Goal: Information Seeking & Learning: Find specific fact

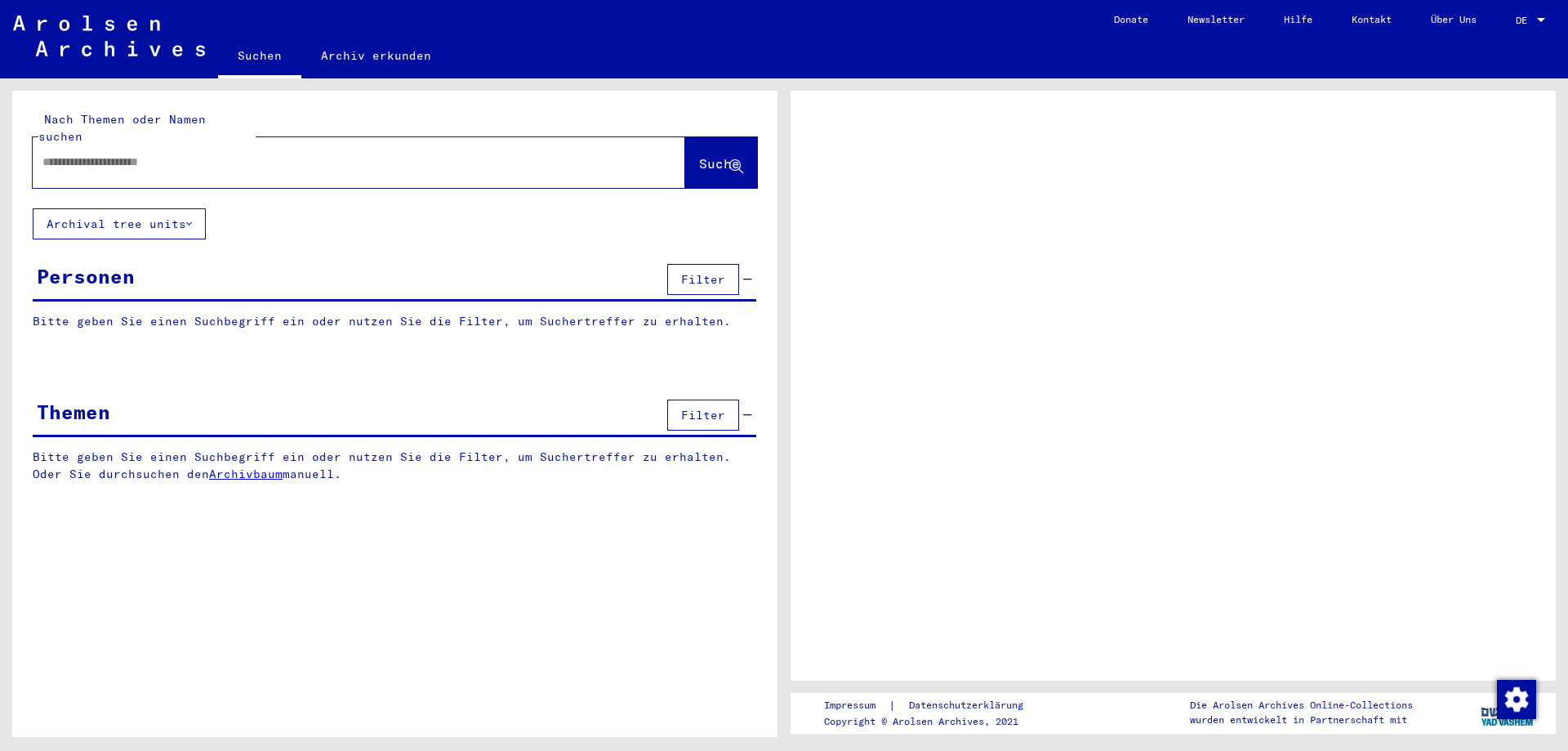
click at [262, 154] on input "text" at bounding box center [344, 162] width 603 height 17
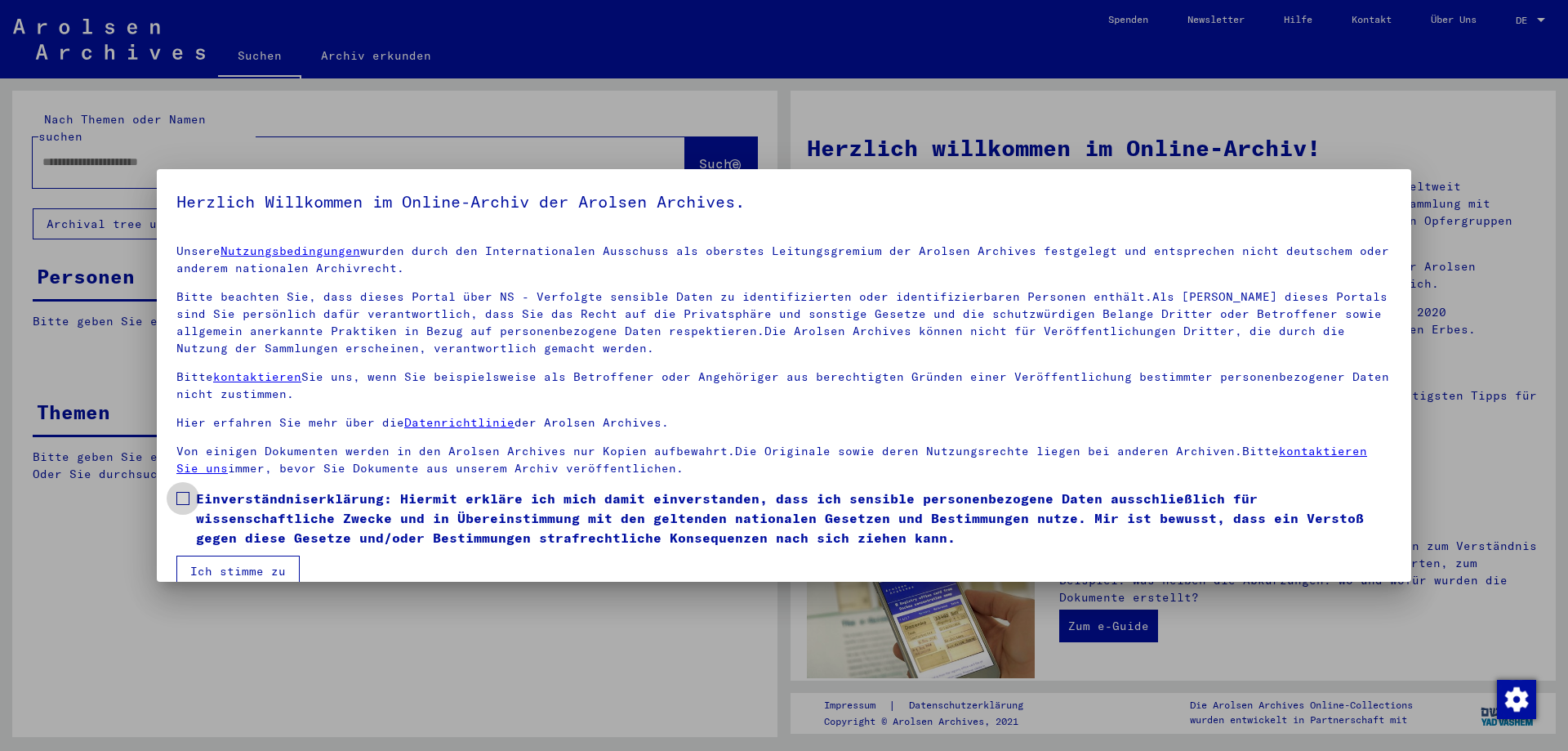
click at [184, 502] on span at bounding box center [183, 499] width 13 height 13
click at [216, 569] on button "Ich stimme zu" at bounding box center [237, 572] width 123 height 31
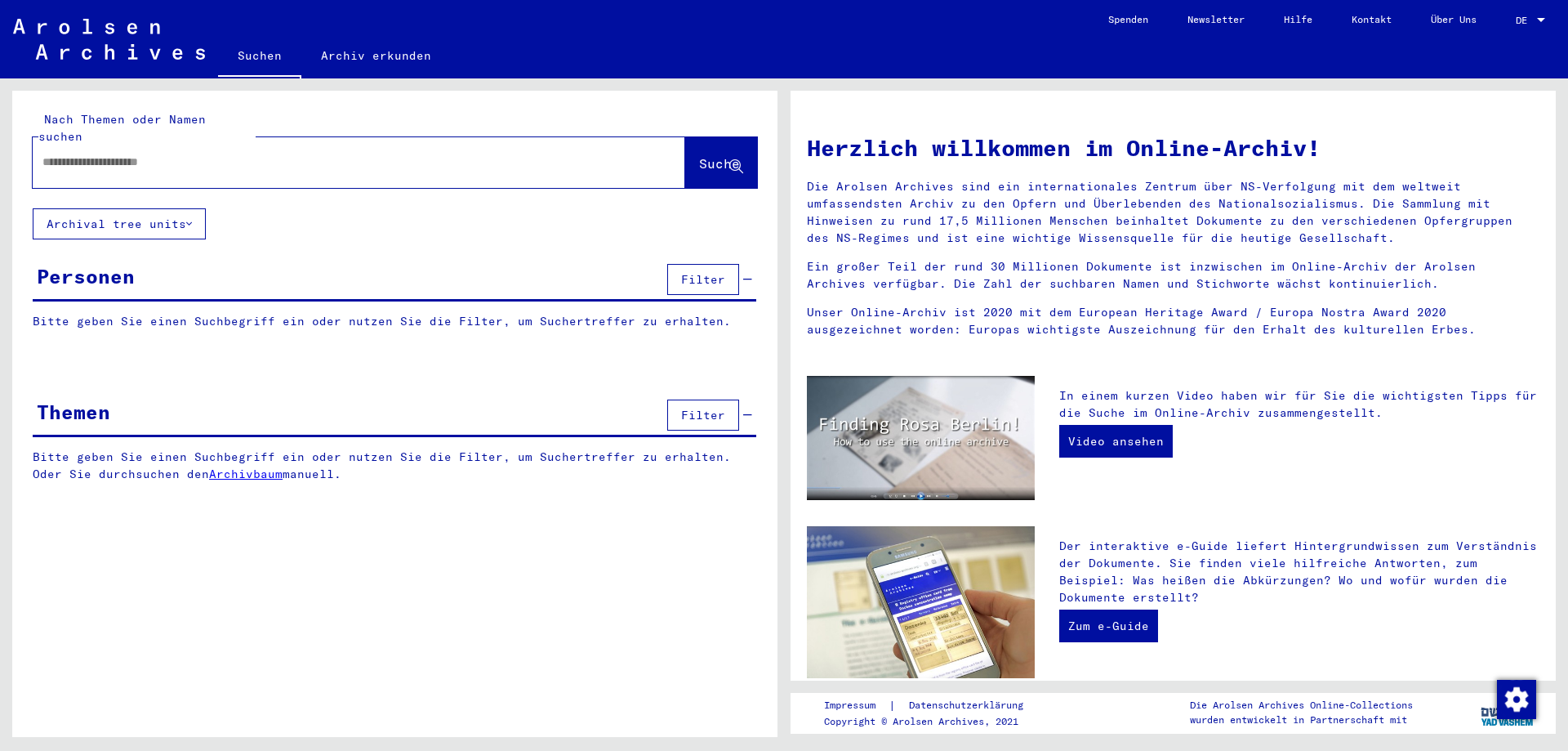
click at [141, 154] on input "text" at bounding box center [339, 162] width 593 height 17
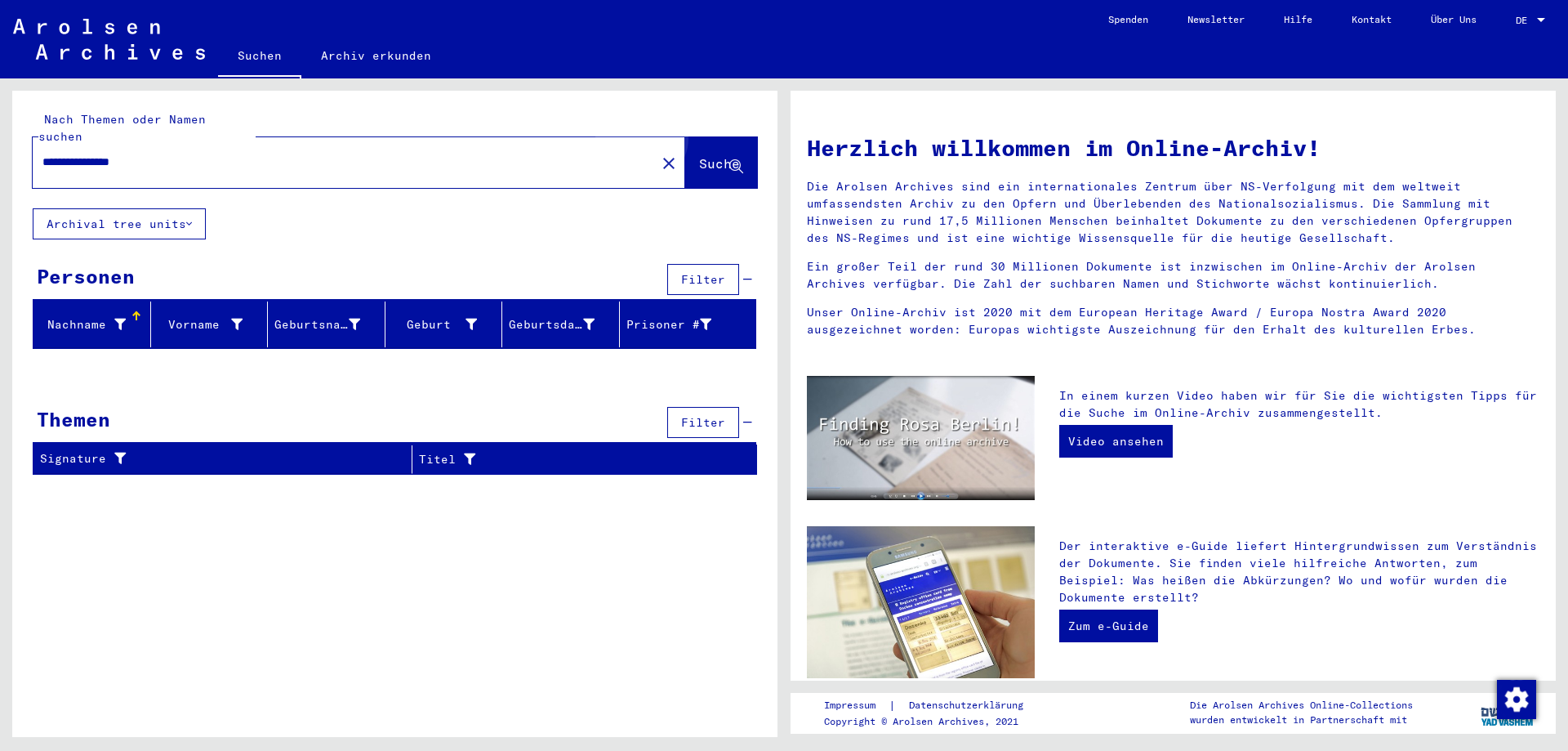
click at [700, 155] on span "Suche" at bounding box center [719, 164] width 41 height 17
drag, startPoint x: 68, startPoint y: 143, endPoint x: 60, endPoint y: 146, distance: 8.5
click at [60, 154] on input "**********" at bounding box center [339, 162] width 593 height 17
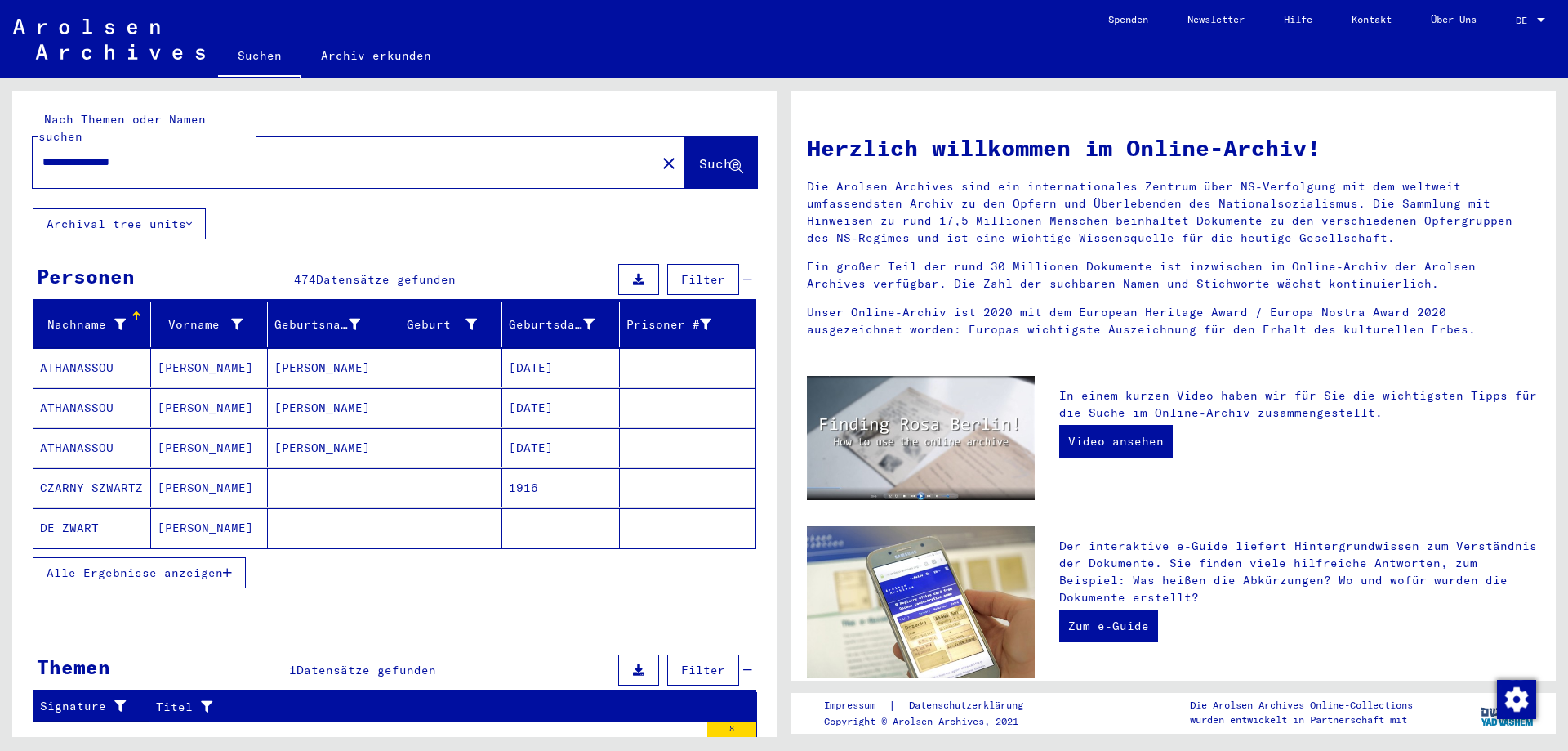
click at [273, 154] on input "**********" at bounding box center [339, 162] width 593 height 17
type input "**********"
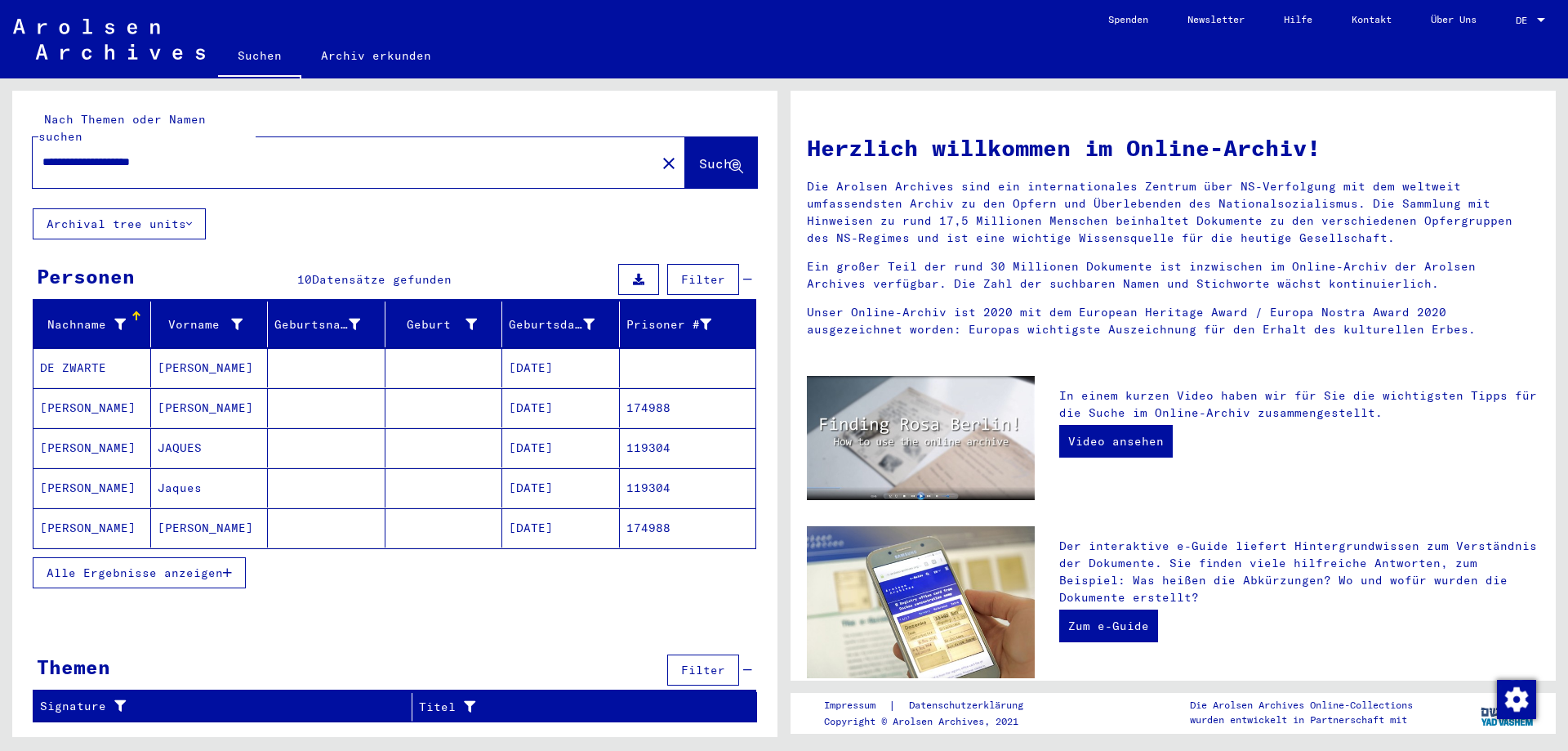
click at [220, 566] on span "Alle Ergebnisse anzeigen" at bounding box center [134, 573] width 176 height 15
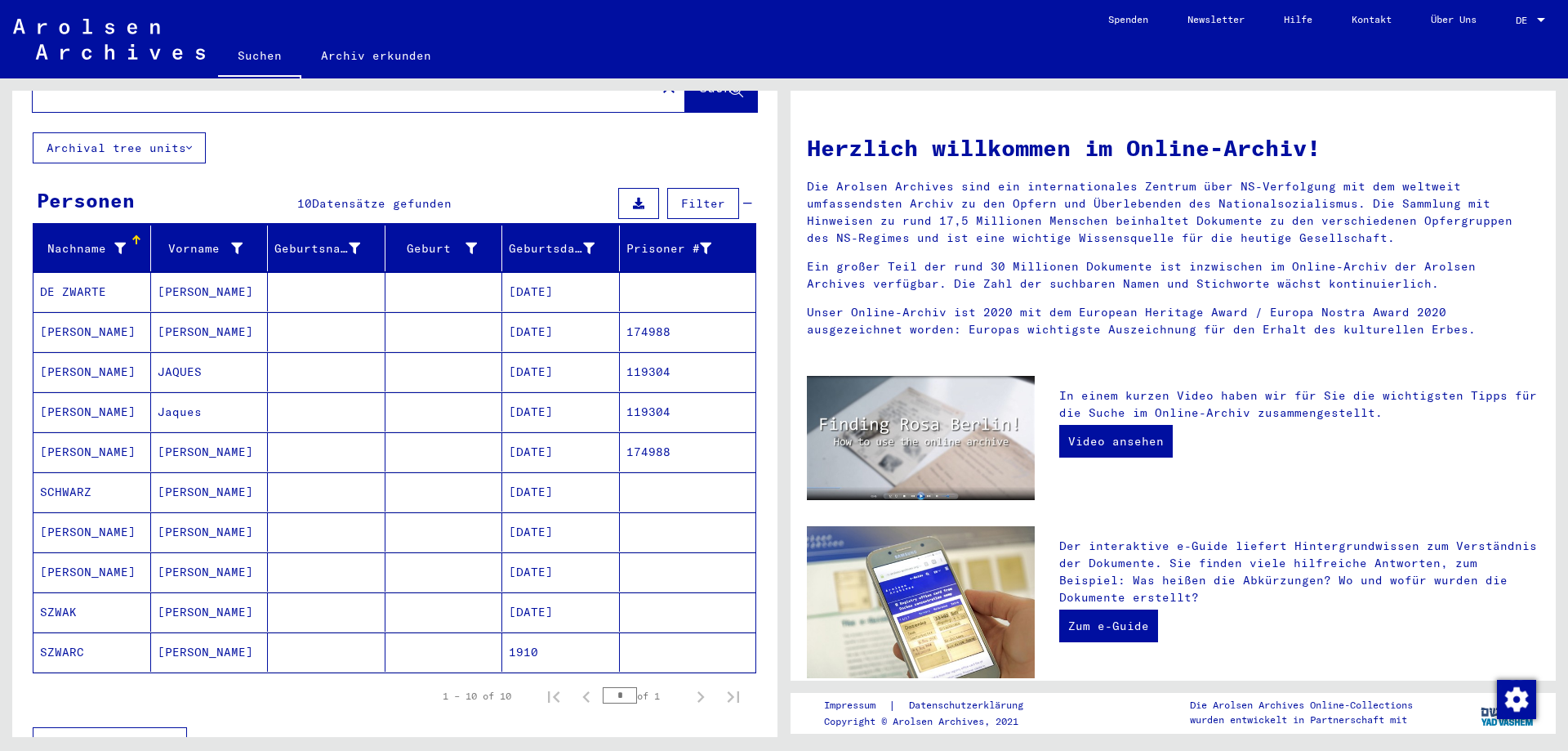
scroll to position [83, 0]
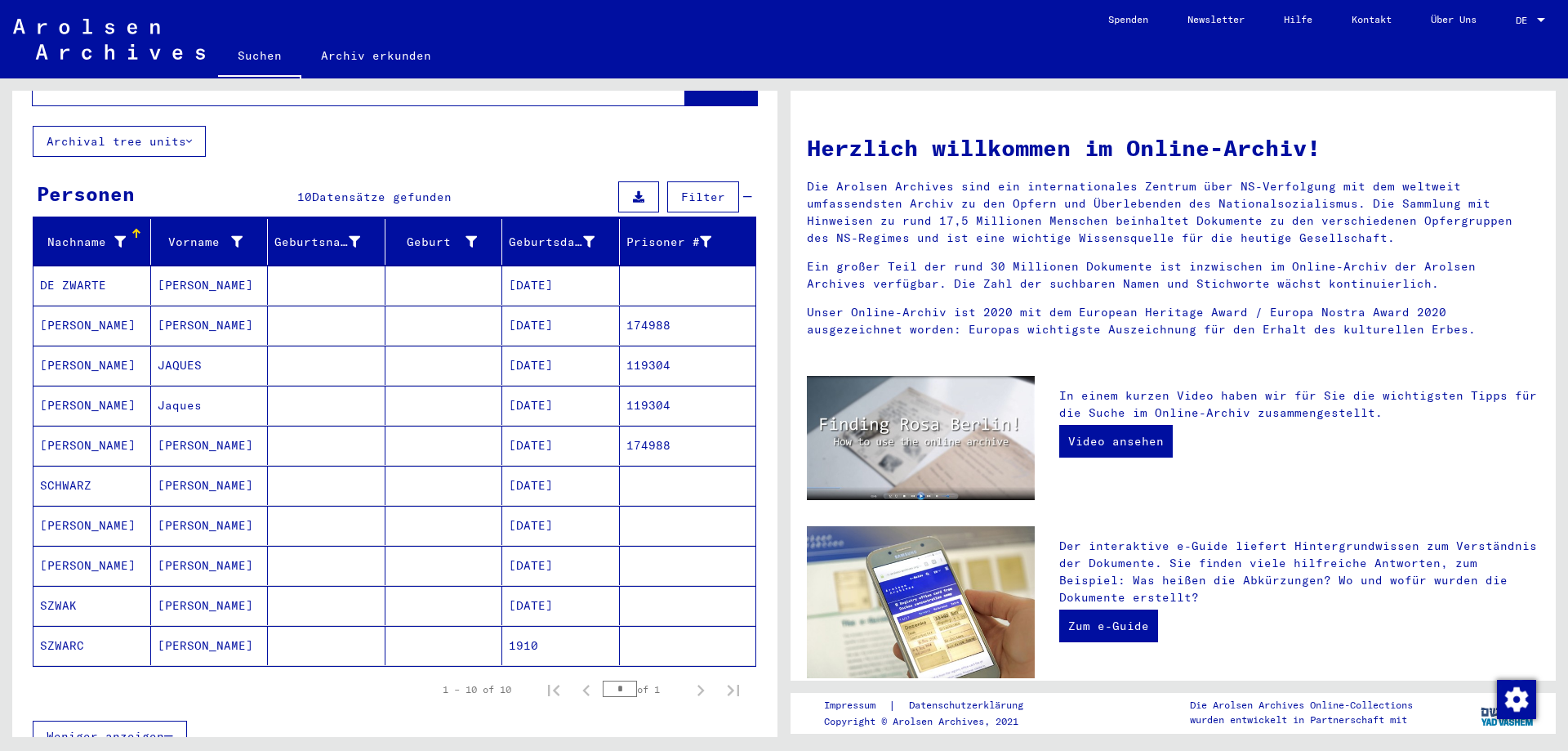
click at [103, 309] on mat-cell "[PERSON_NAME]" at bounding box center [93, 325] width 117 height 39
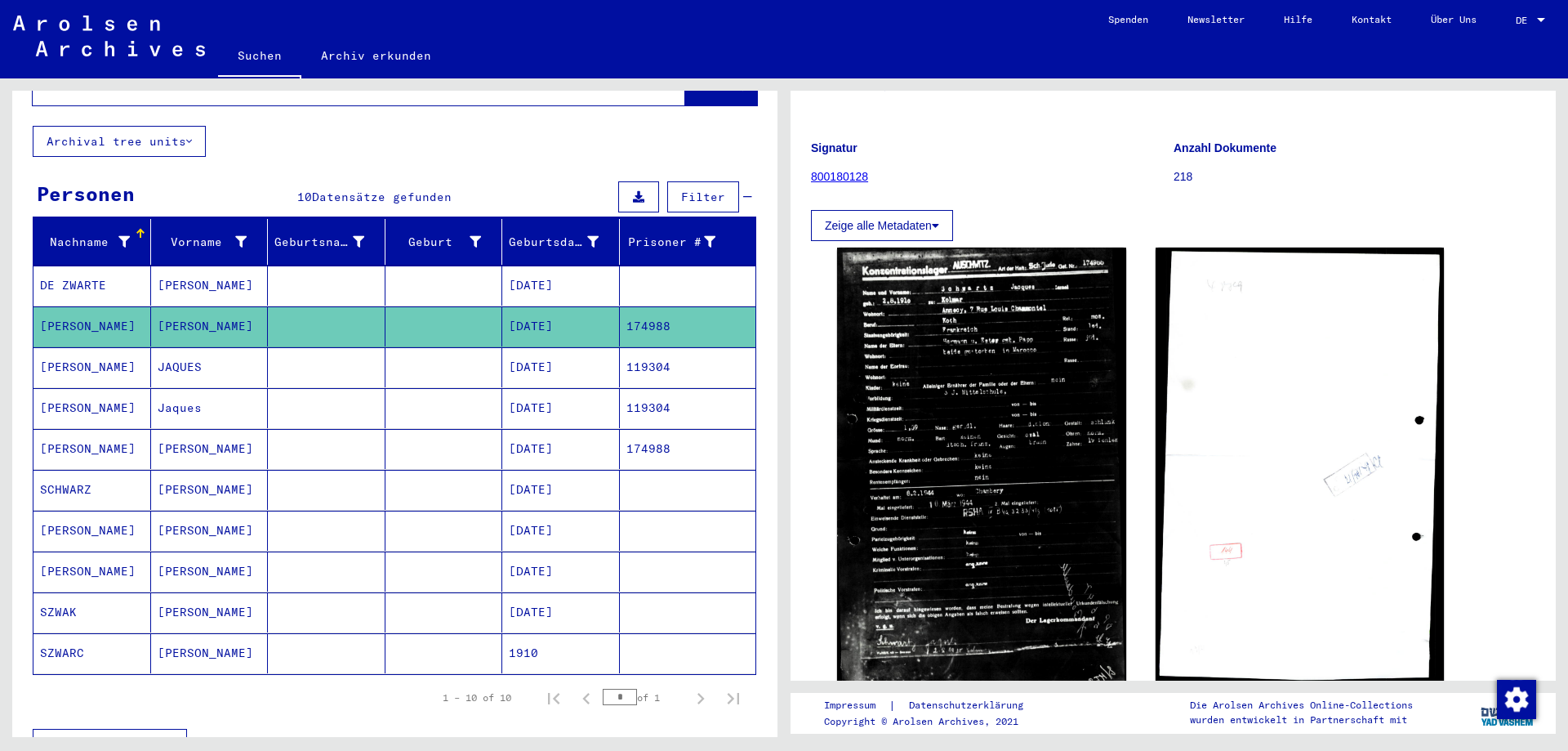
scroll to position [165, 0]
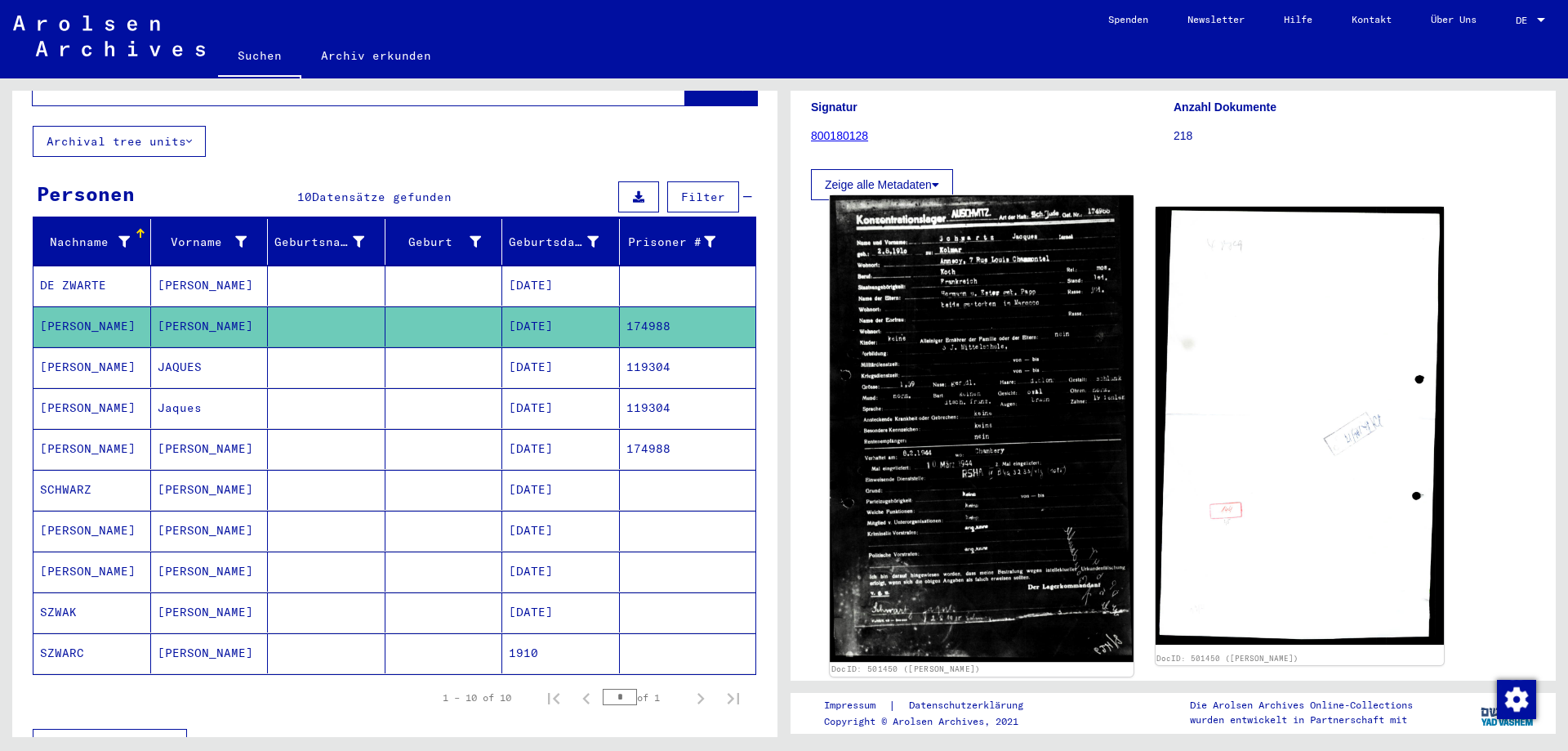
click at [1052, 557] on img at bounding box center [981, 428] width 303 height 466
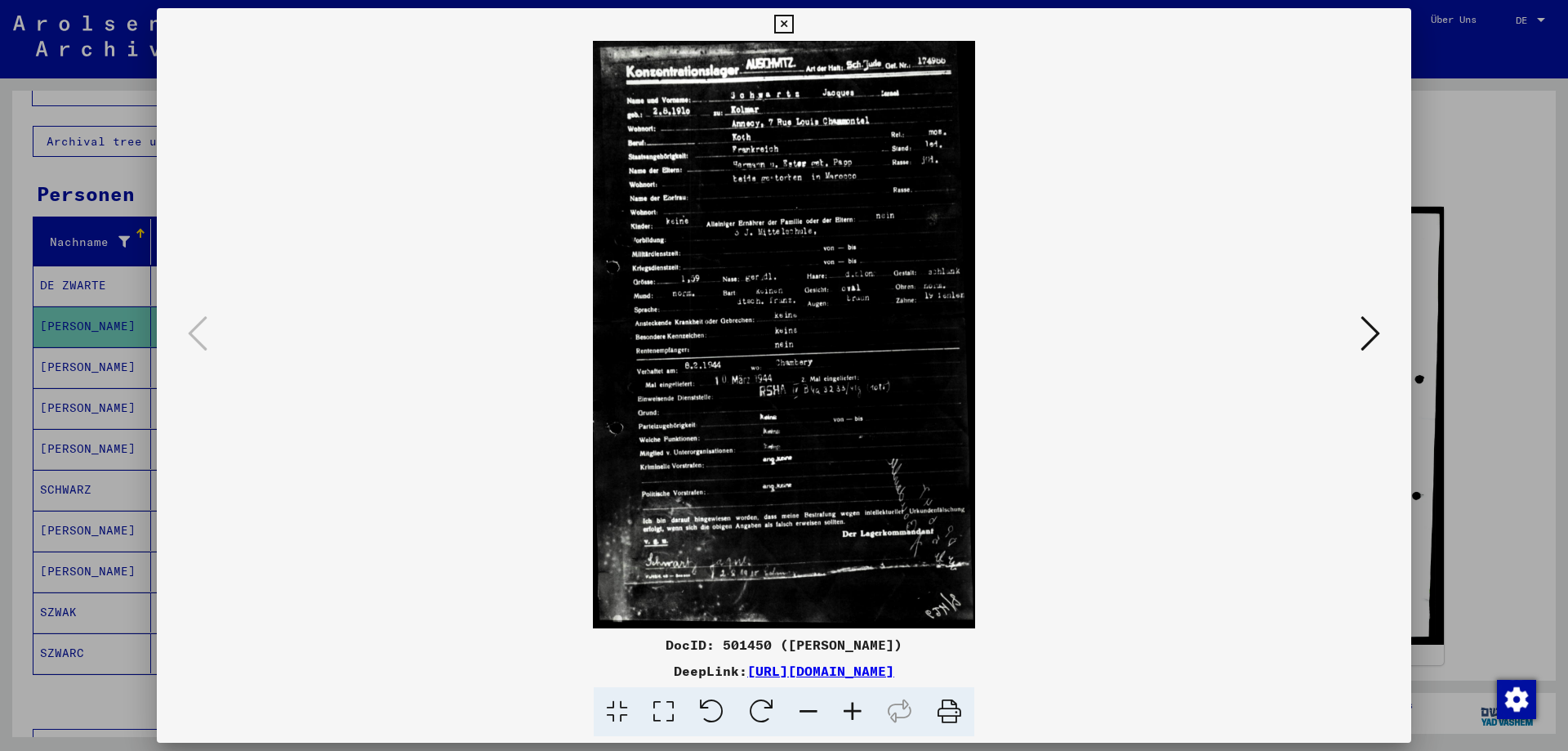
click at [857, 713] on icon at bounding box center [852, 712] width 44 height 50
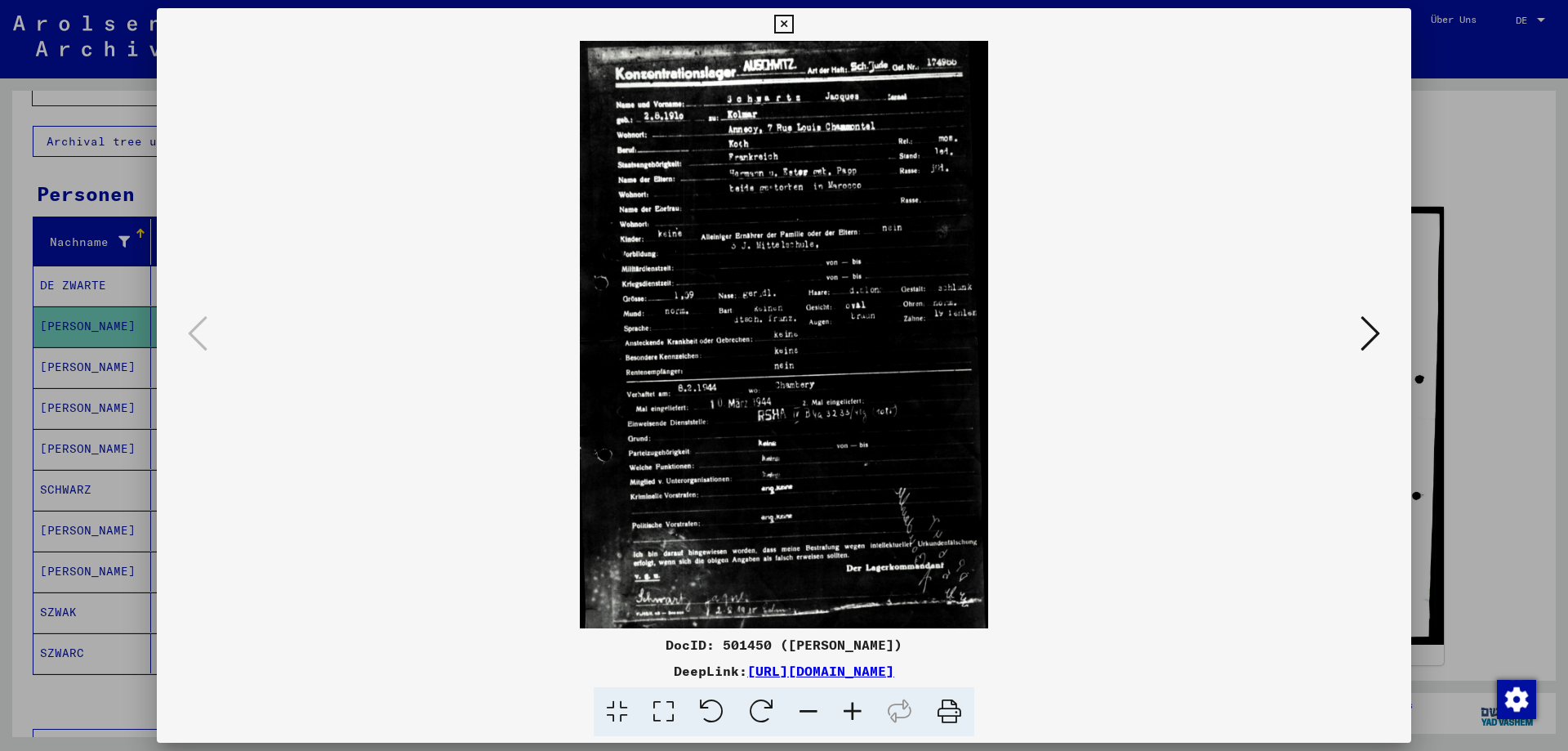
click at [857, 713] on icon at bounding box center [852, 712] width 44 height 50
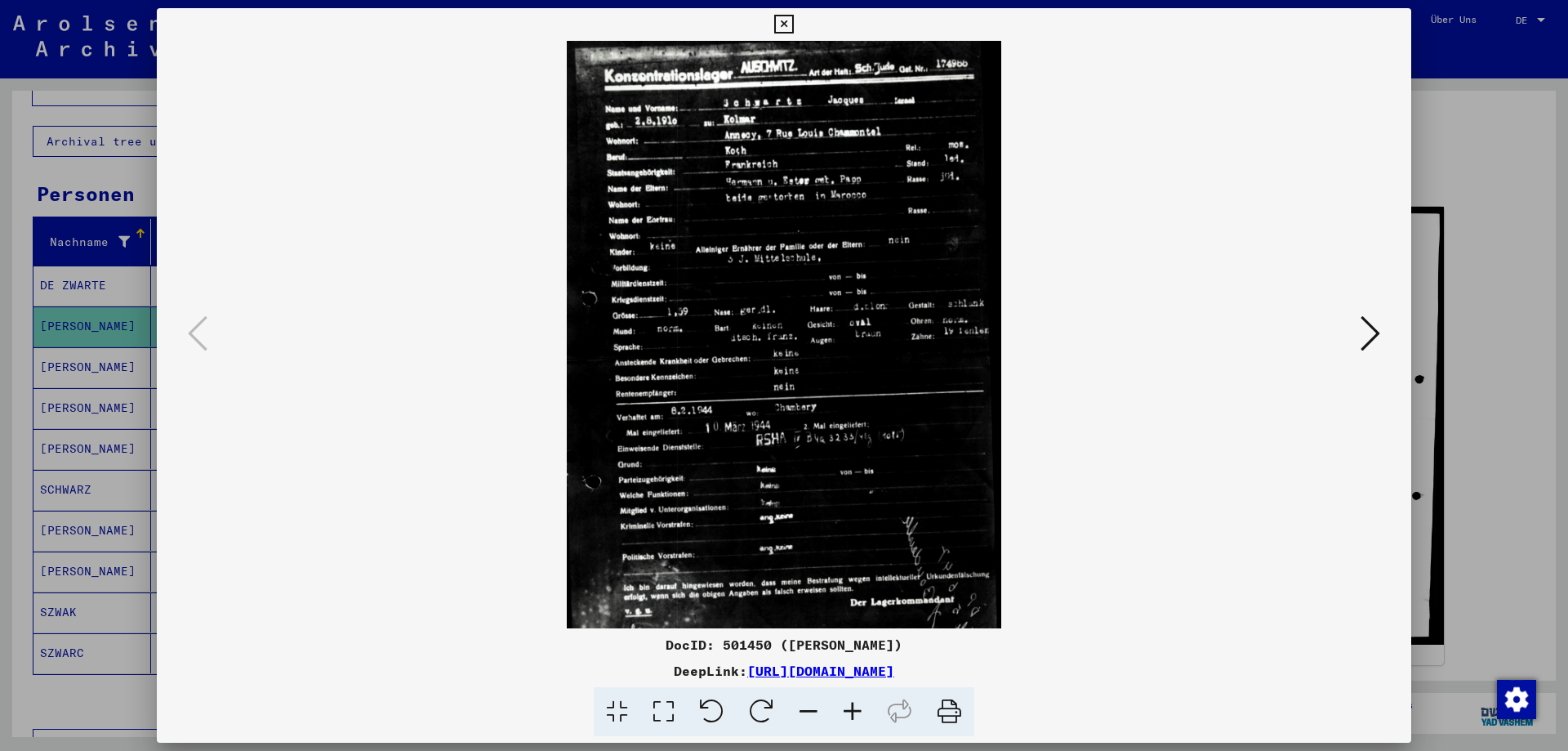
click at [857, 713] on icon at bounding box center [852, 712] width 44 height 50
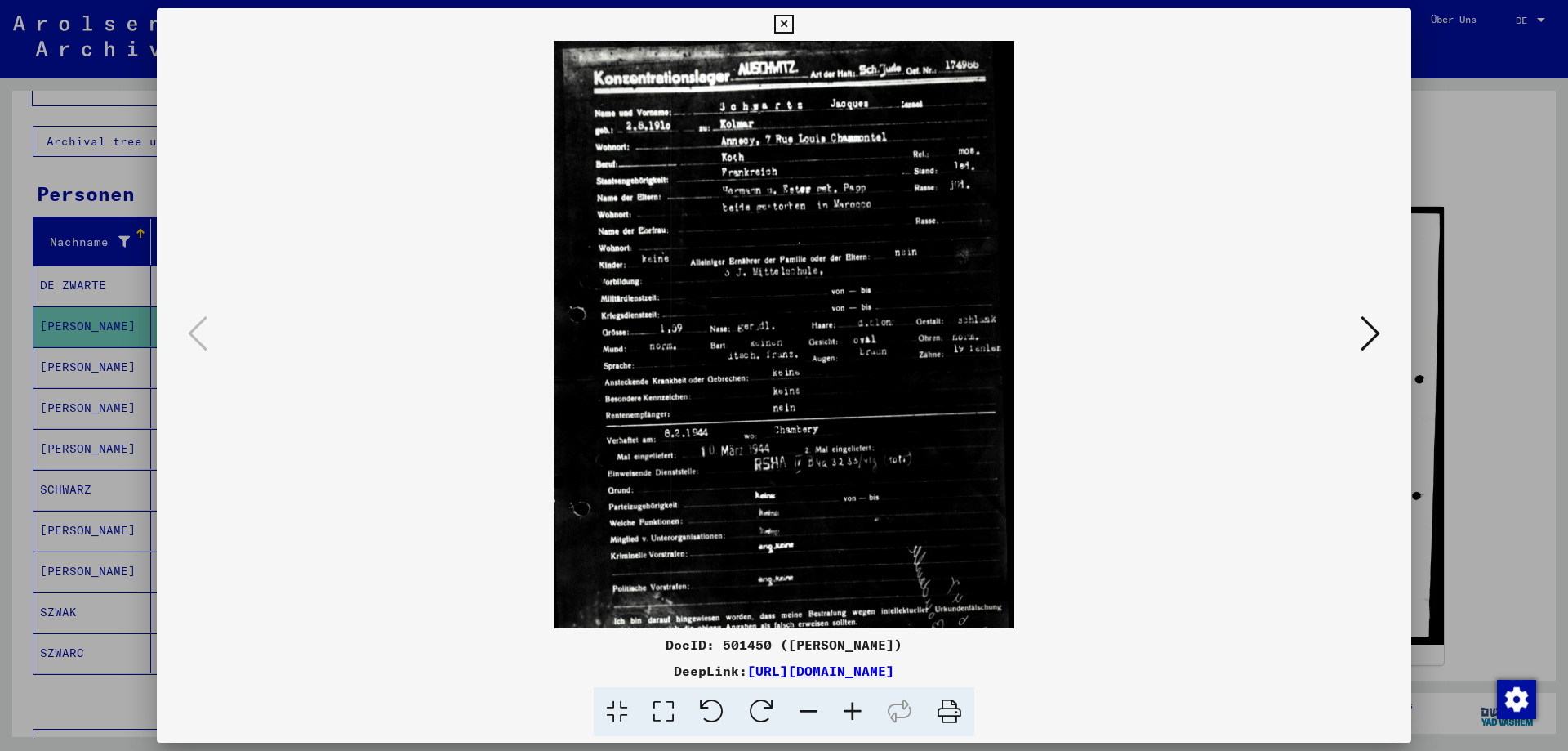
click at [857, 713] on icon at bounding box center [852, 712] width 44 height 50
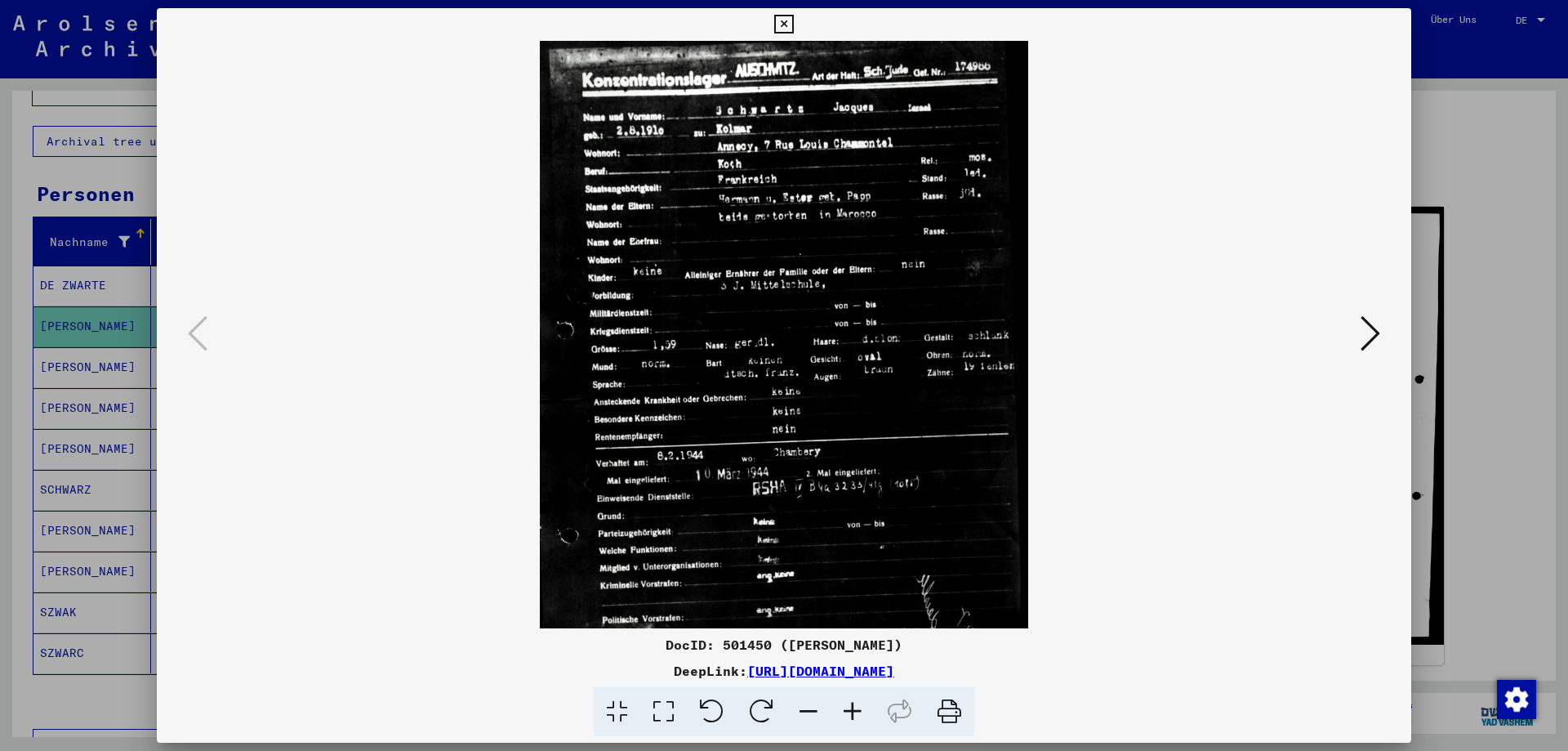
click at [857, 713] on icon at bounding box center [852, 712] width 44 height 50
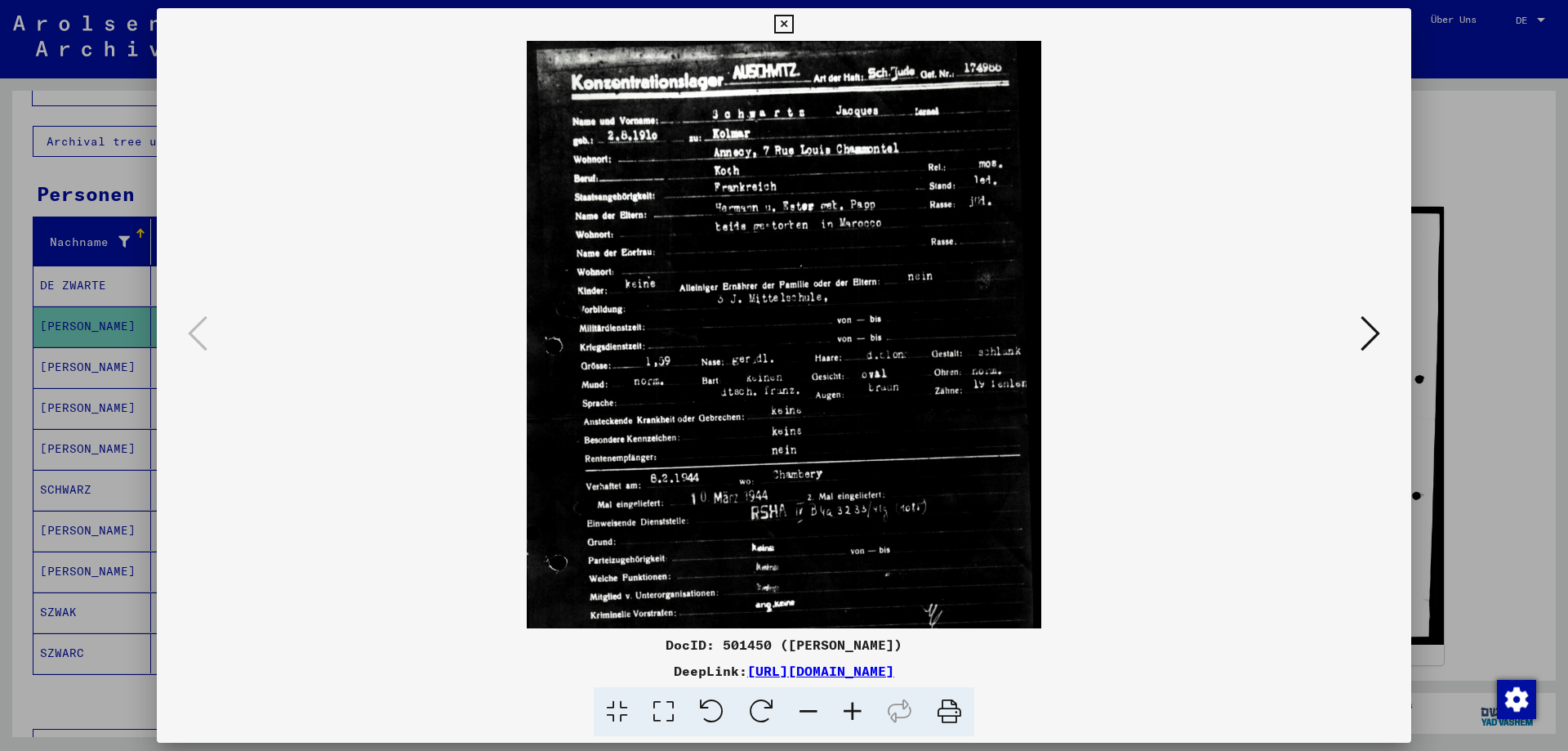
click at [857, 713] on icon at bounding box center [852, 712] width 44 height 50
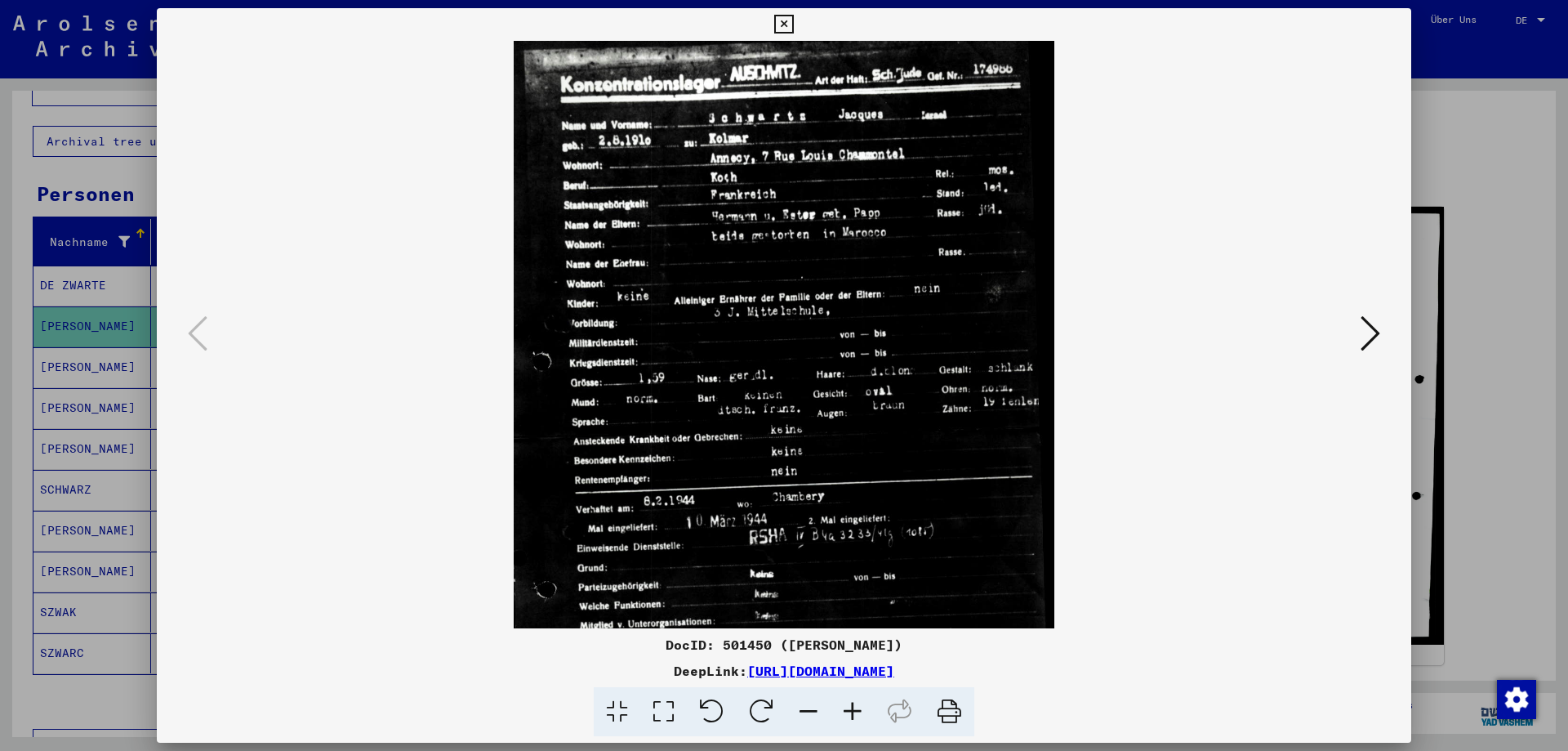
click at [857, 713] on icon at bounding box center [852, 712] width 44 height 50
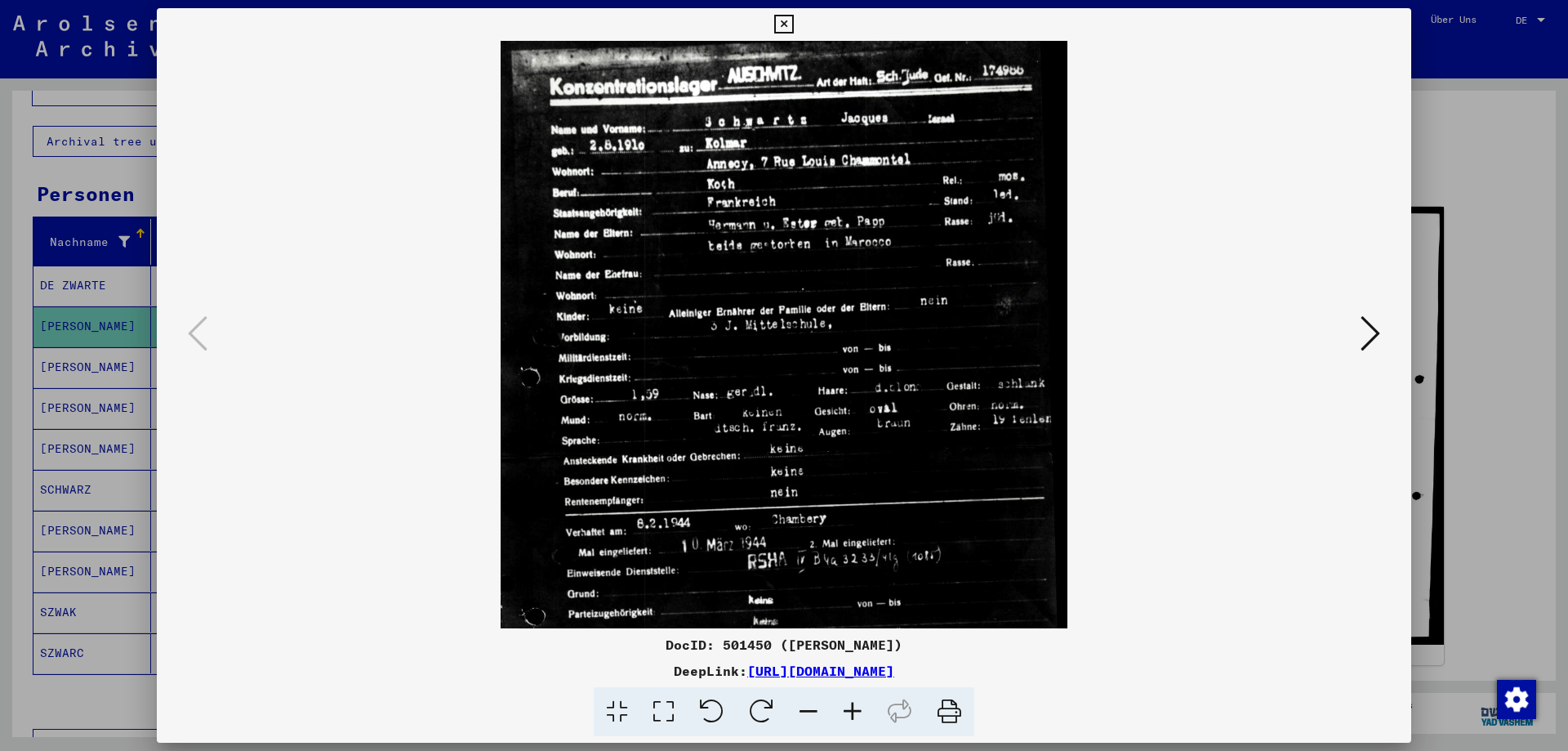
click at [857, 713] on icon at bounding box center [852, 712] width 44 height 50
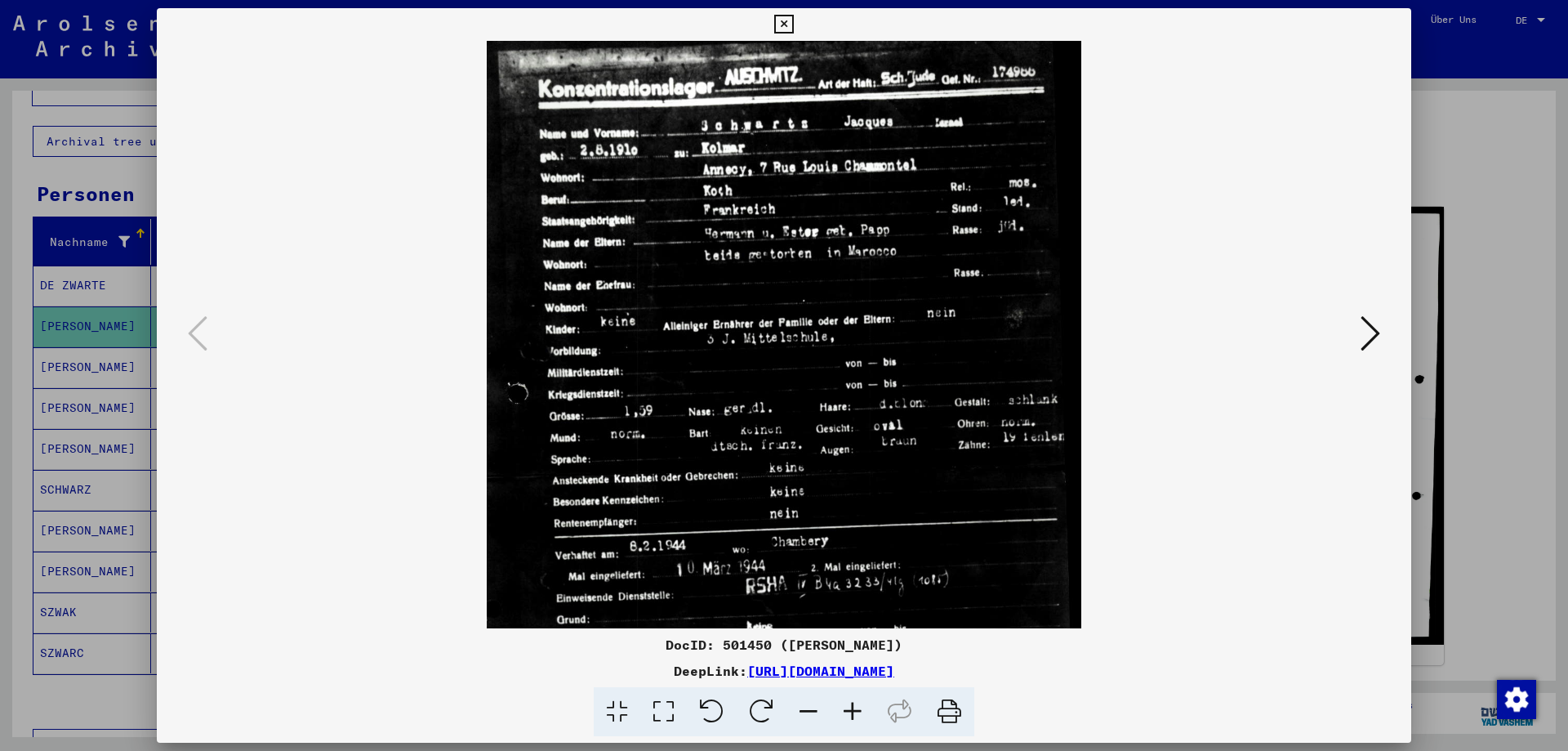
click at [857, 713] on icon at bounding box center [852, 712] width 44 height 50
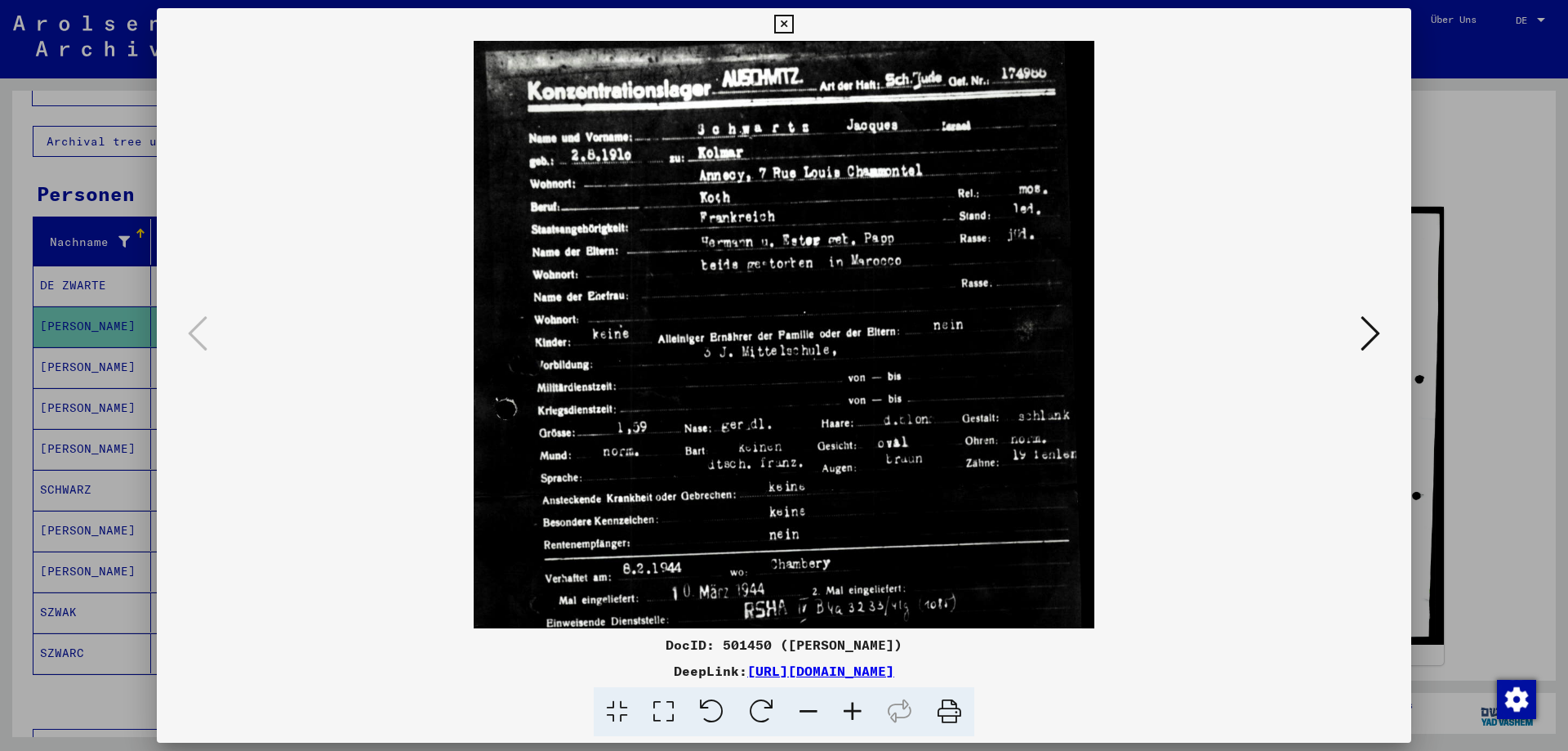
click at [857, 713] on icon at bounding box center [852, 712] width 44 height 50
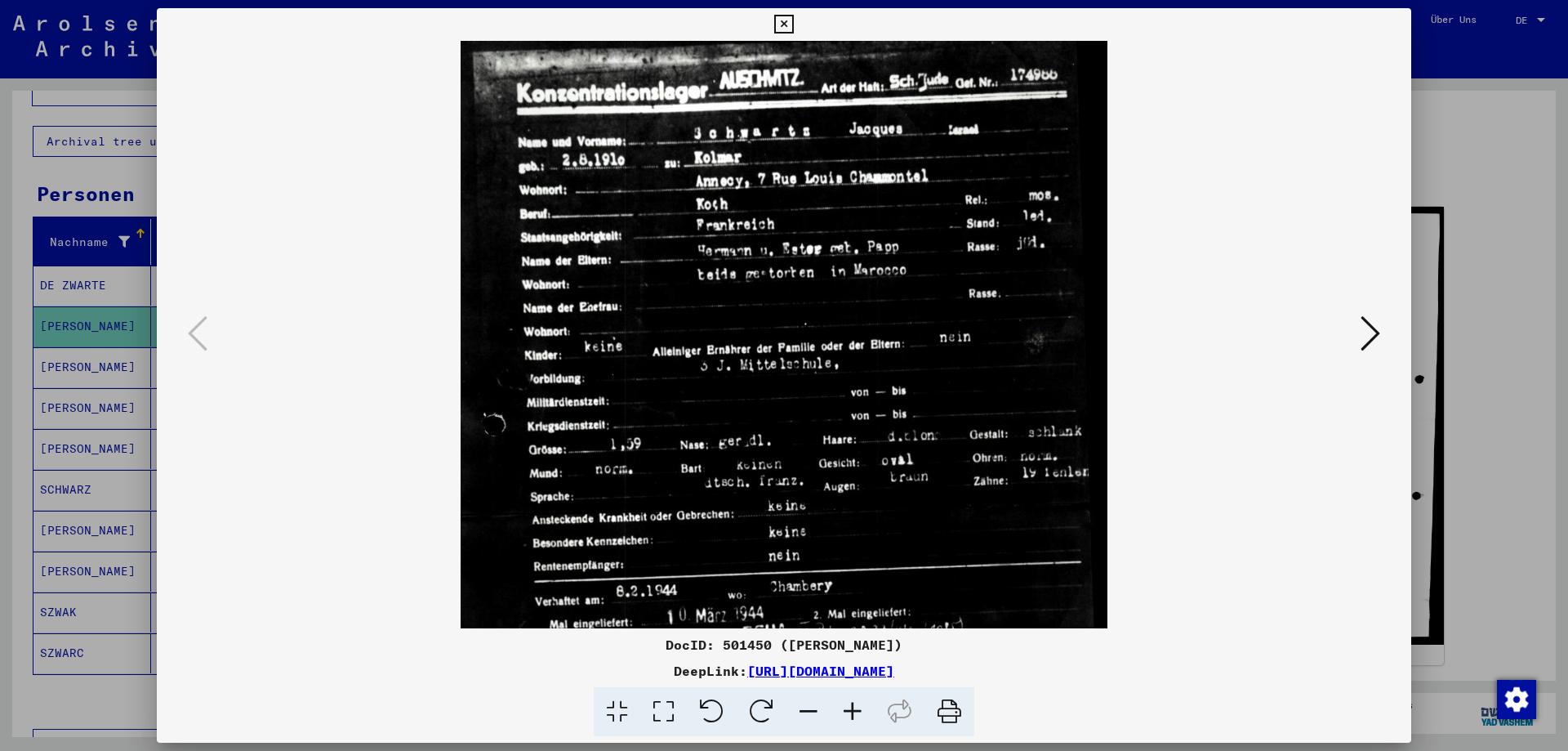
click at [857, 713] on icon at bounding box center [852, 712] width 44 height 50
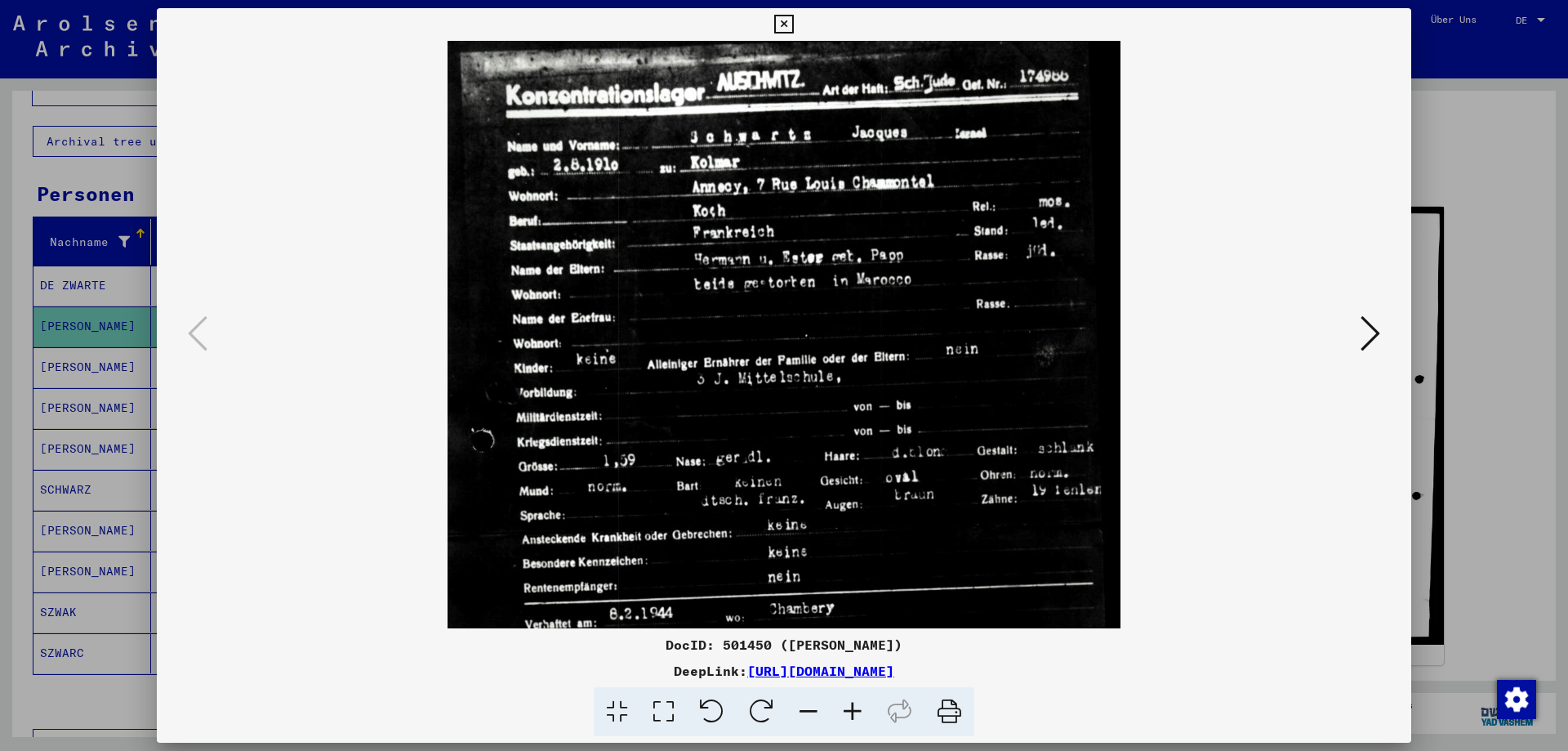
click at [857, 713] on icon at bounding box center [852, 712] width 44 height 50
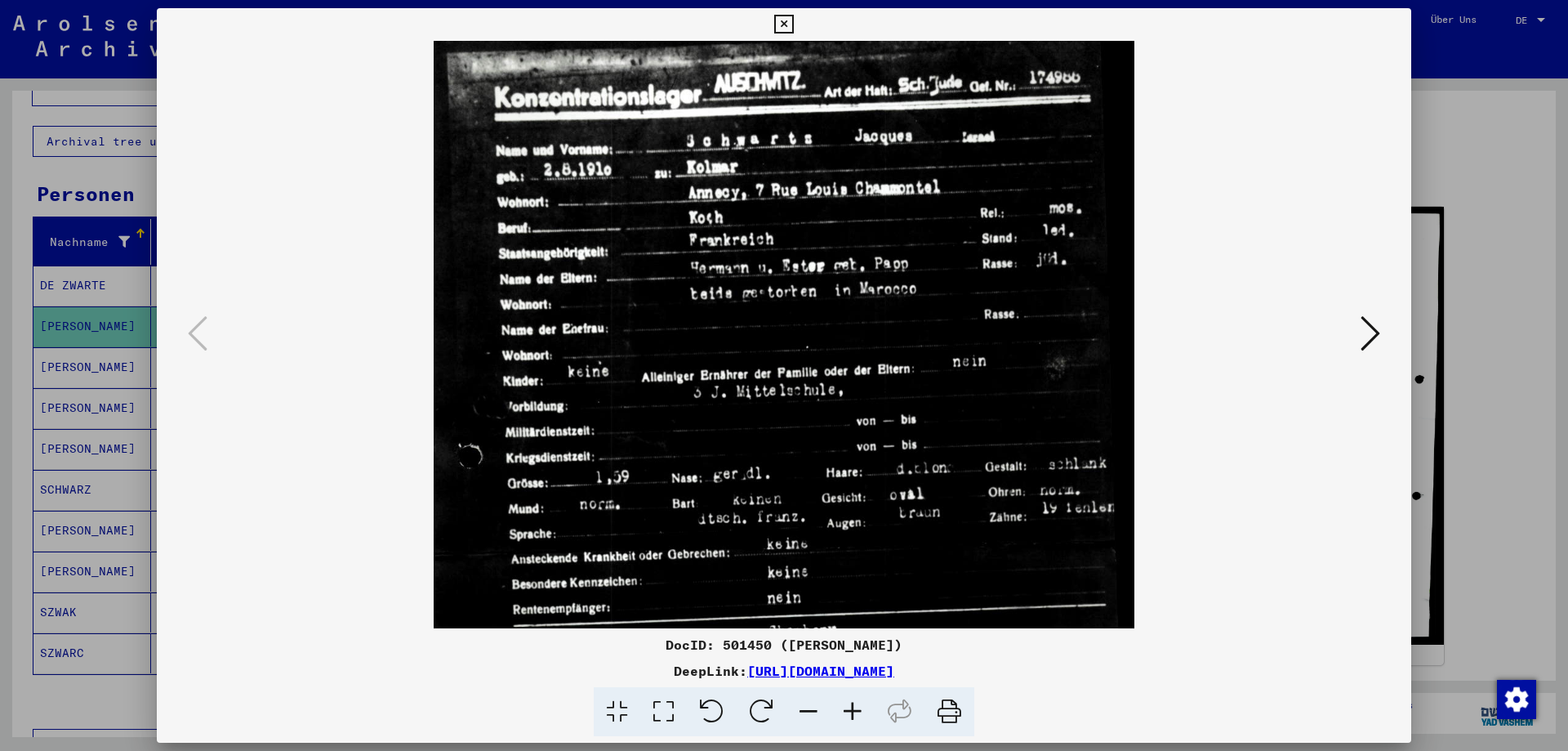
click at [857, 713] on icon at bounding box center [852, 712] width 44 height 50
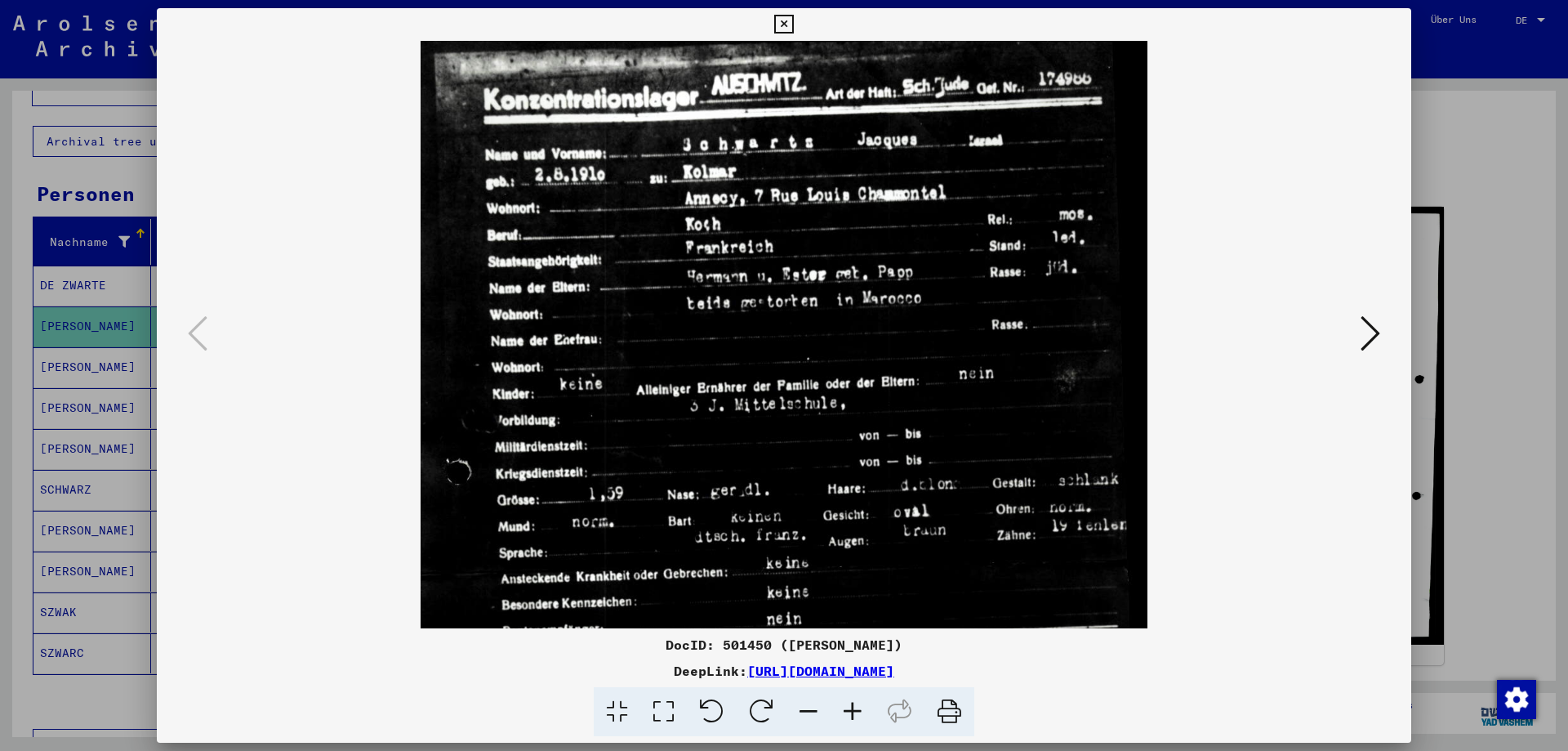
click at [857, 713] on icon at bounding box center [852, 712] width 44 height 50
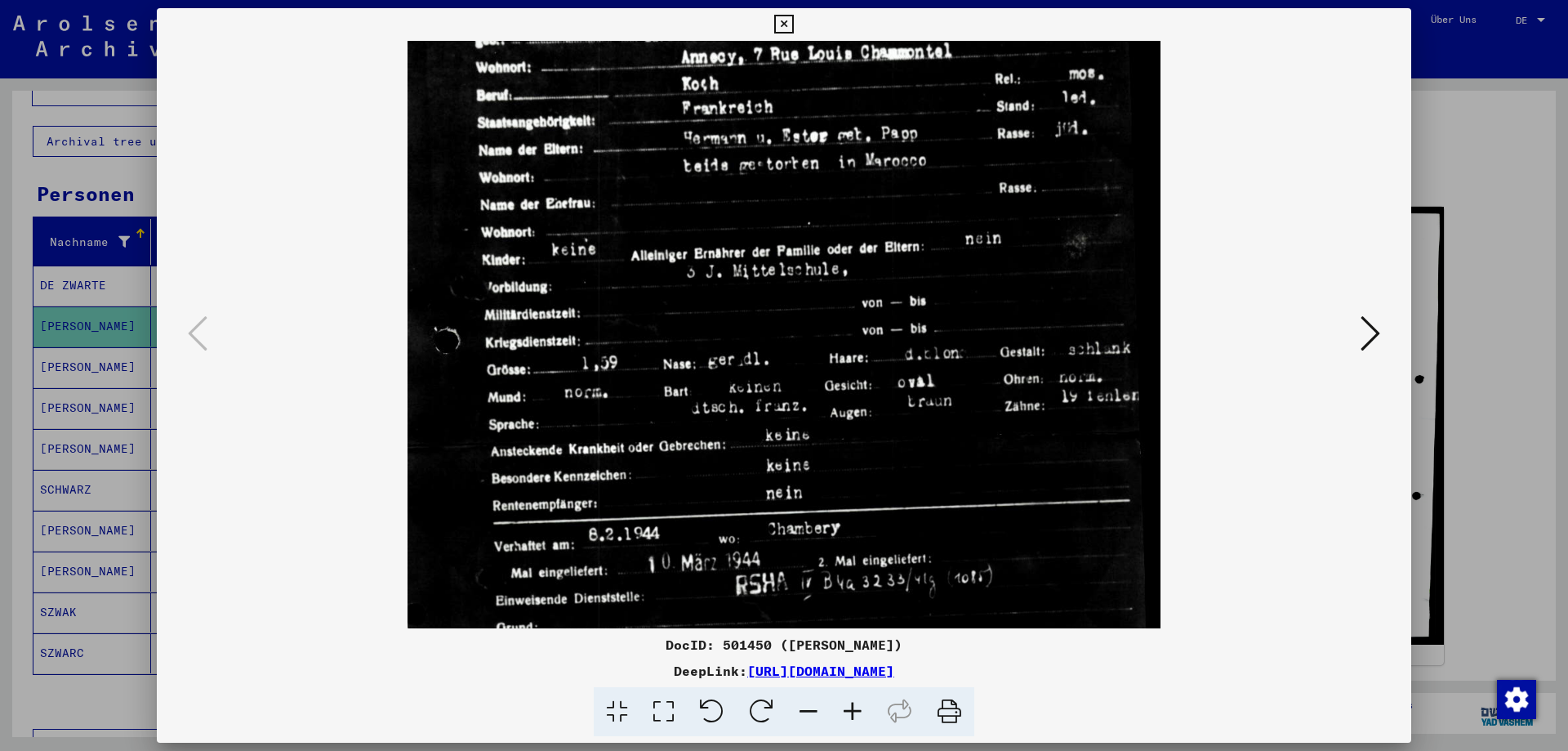
scroll to position [151, 0]
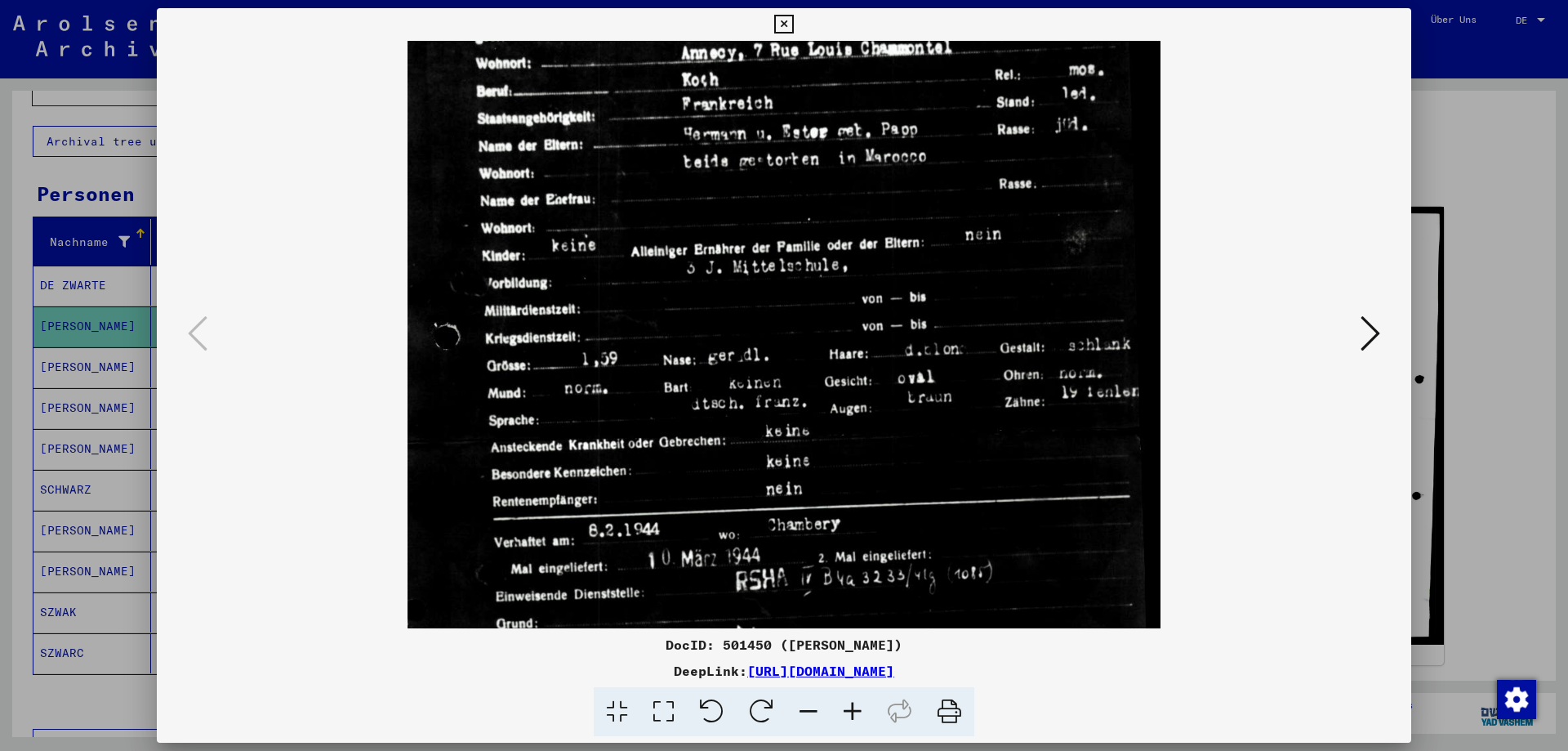
drag, startPoint x: 990, startPoint y: 484, endPoint x: 968, endPoint y: 332, distance: 153.6
click at [968, 332] on img at bounding box center [784, 470] width 753 height 1160
click at [838, 533] on img at bounding box center [784, 470] width 753 height 1160
click at [1382, 337] on button at bounding box center [1370, 335] width 30 height 46
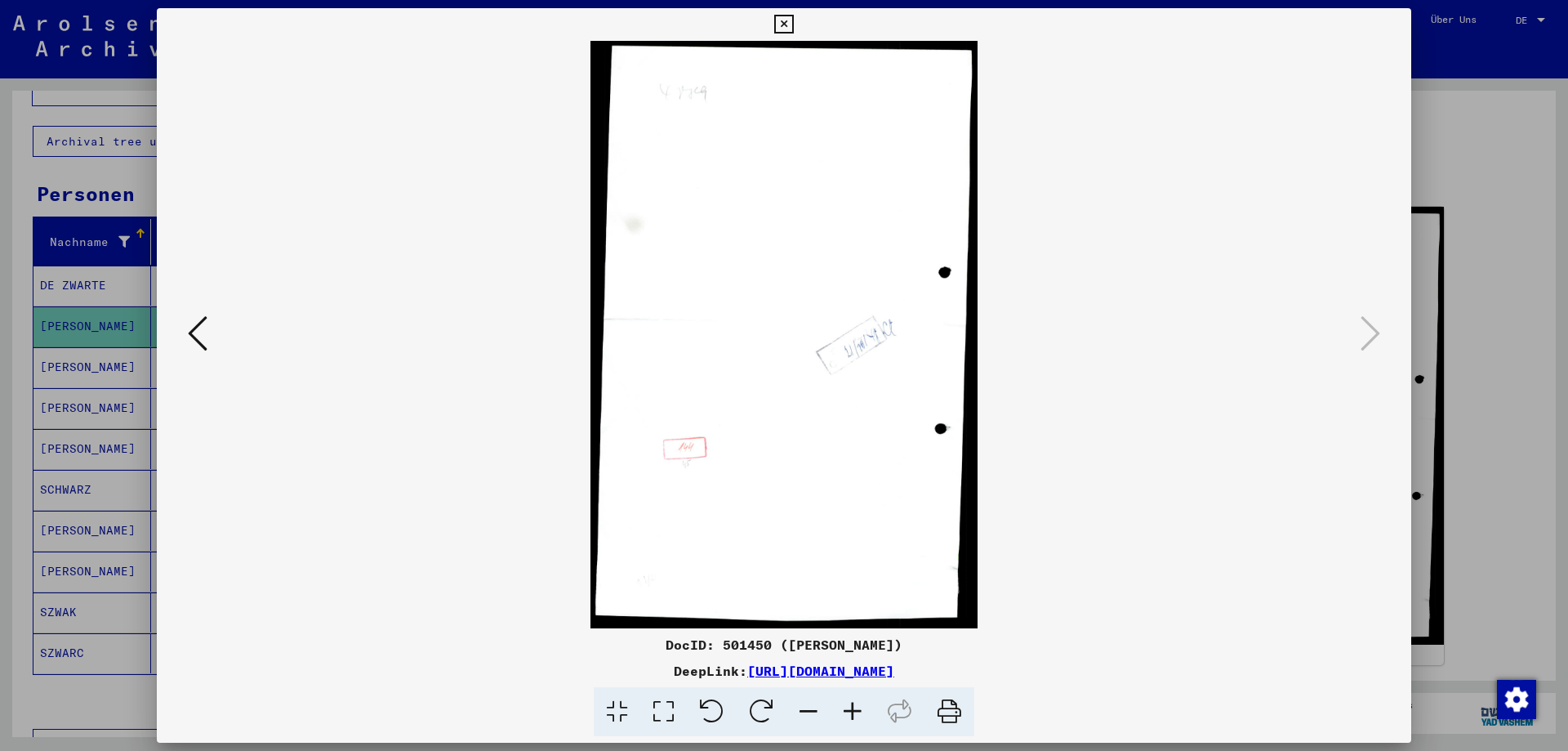
click at [788, 26] on icon at bounding box center [784, 25] width 19 height 20
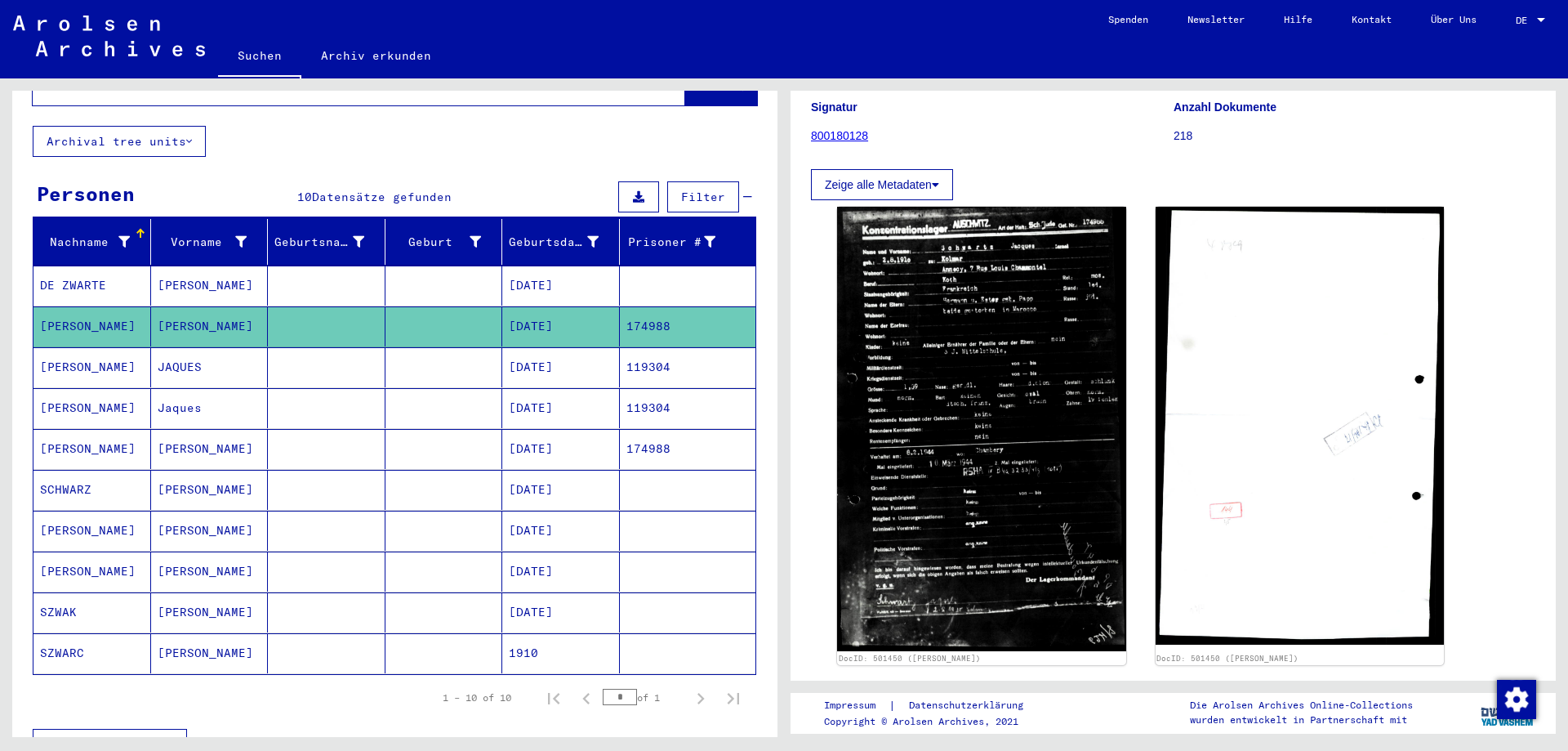
click at [555, 347] on mat-cell "[DATE]" at bounding box center [561, 367] width 117 height 40
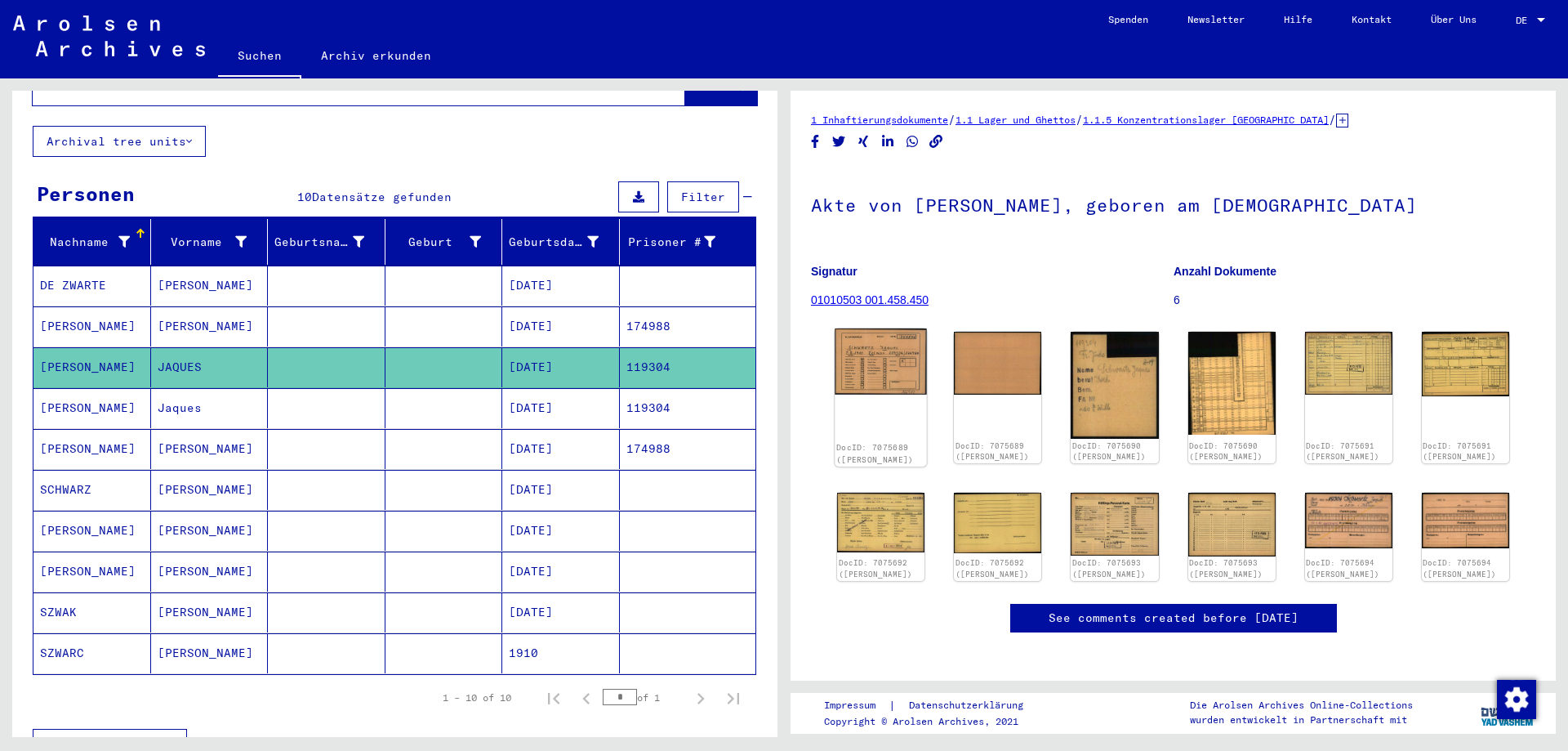
click at [893, 361] on img at bounding box center [881, 361] width 93 height 65
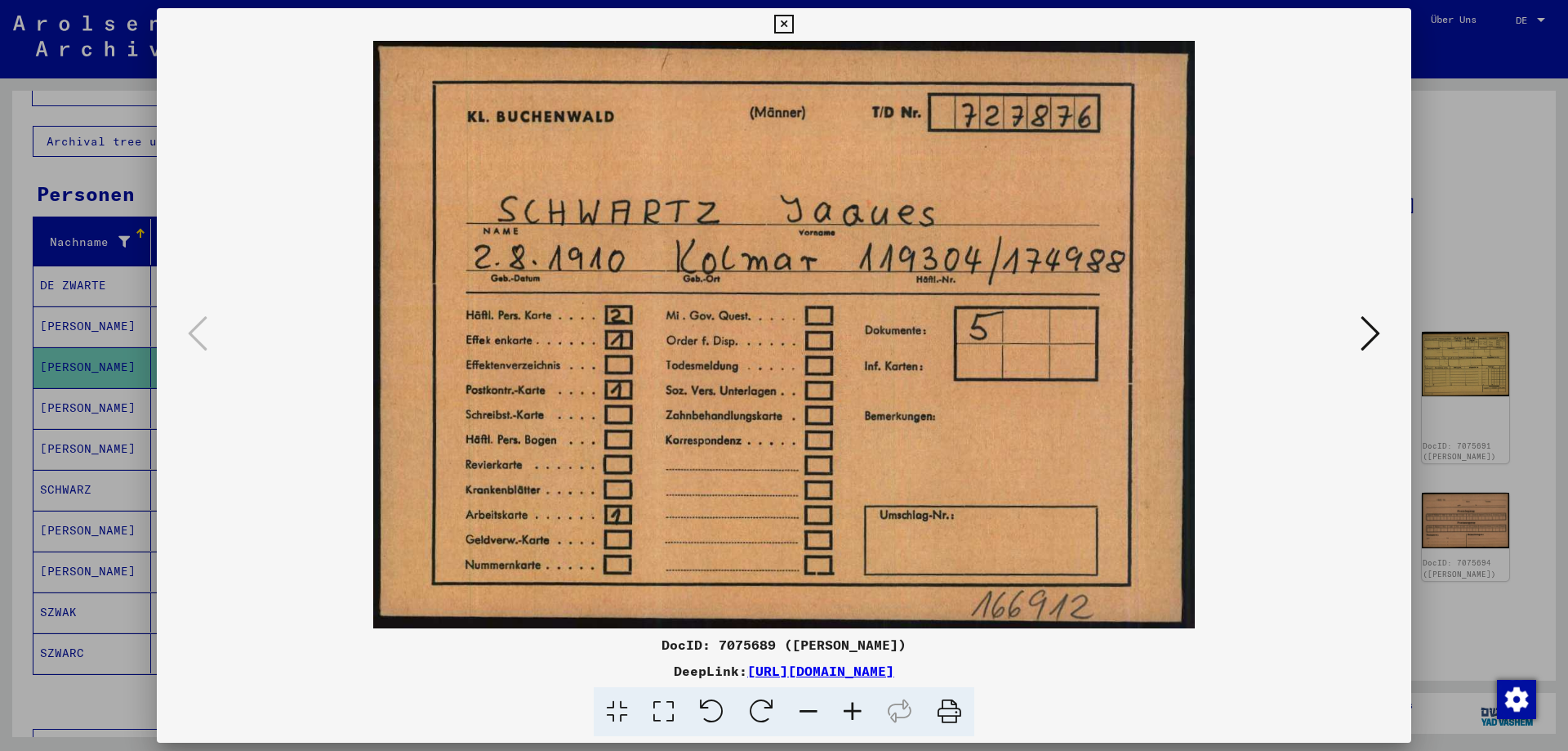
click at [1377, 333] on icon at bounding box center [1370, 332] width 20 height 39
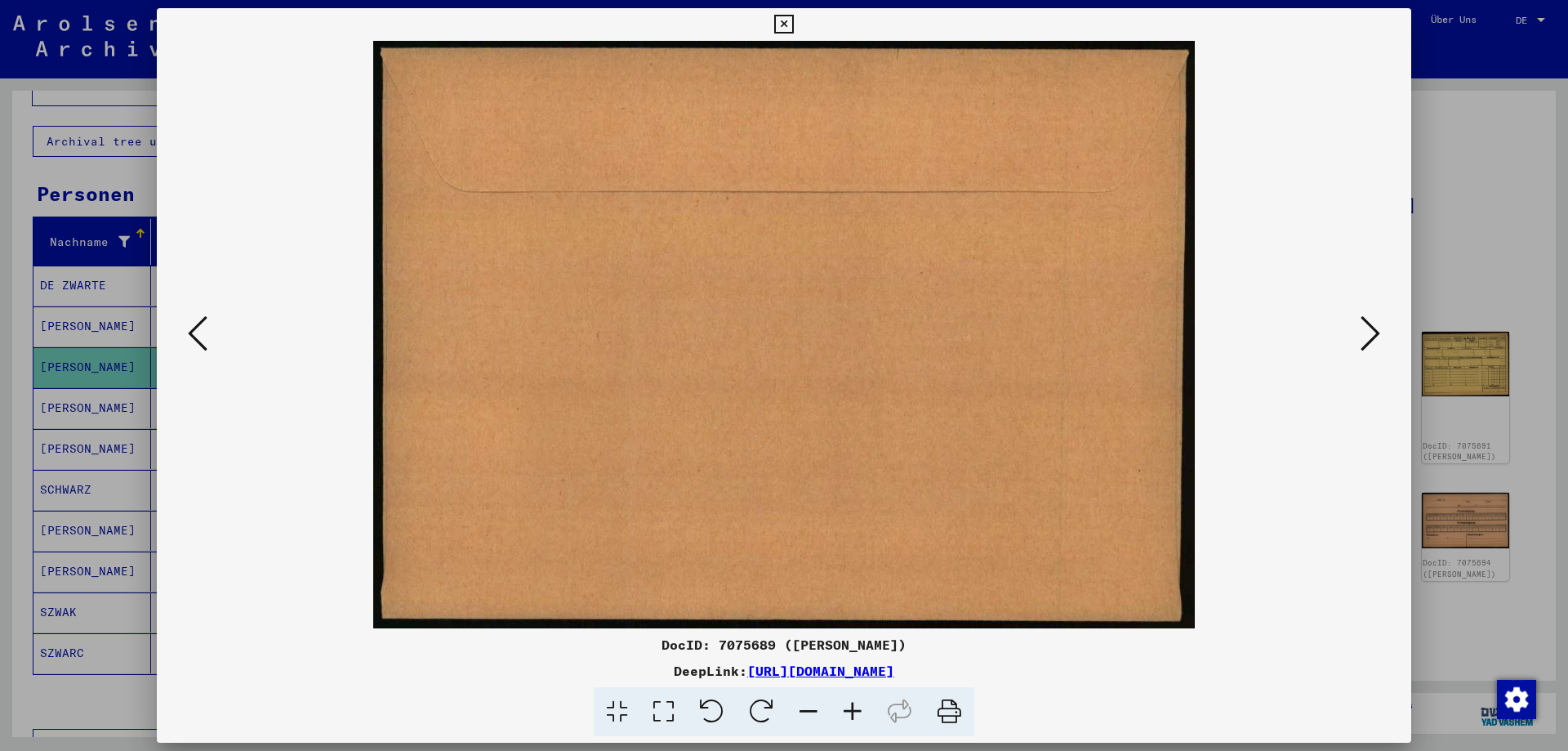
click at [1377, 333] on icon at bounding box center [1370, 332] width 20 height 39
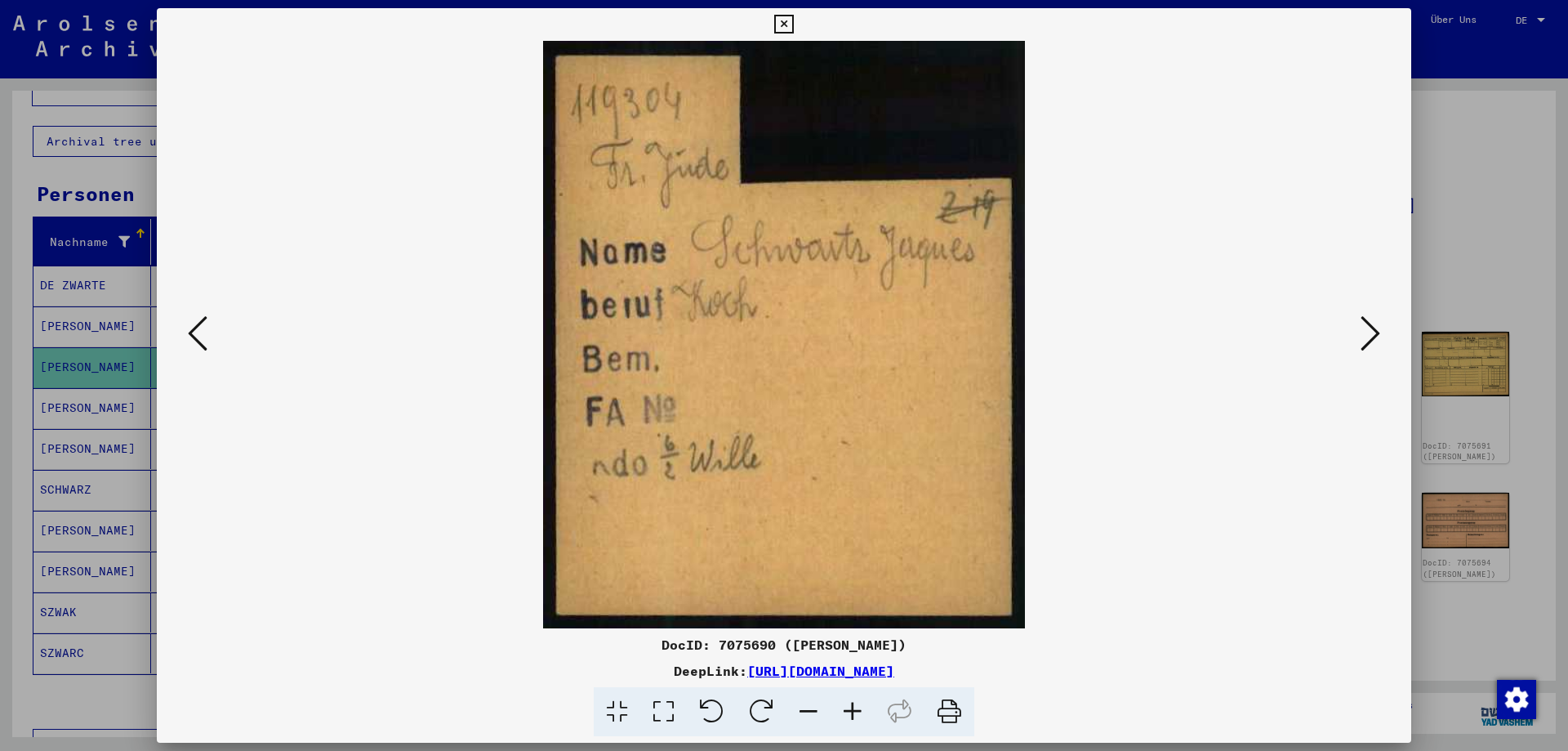
click at [1377, 333] on icon at bounding box center [1370, 332] width 20 height 39
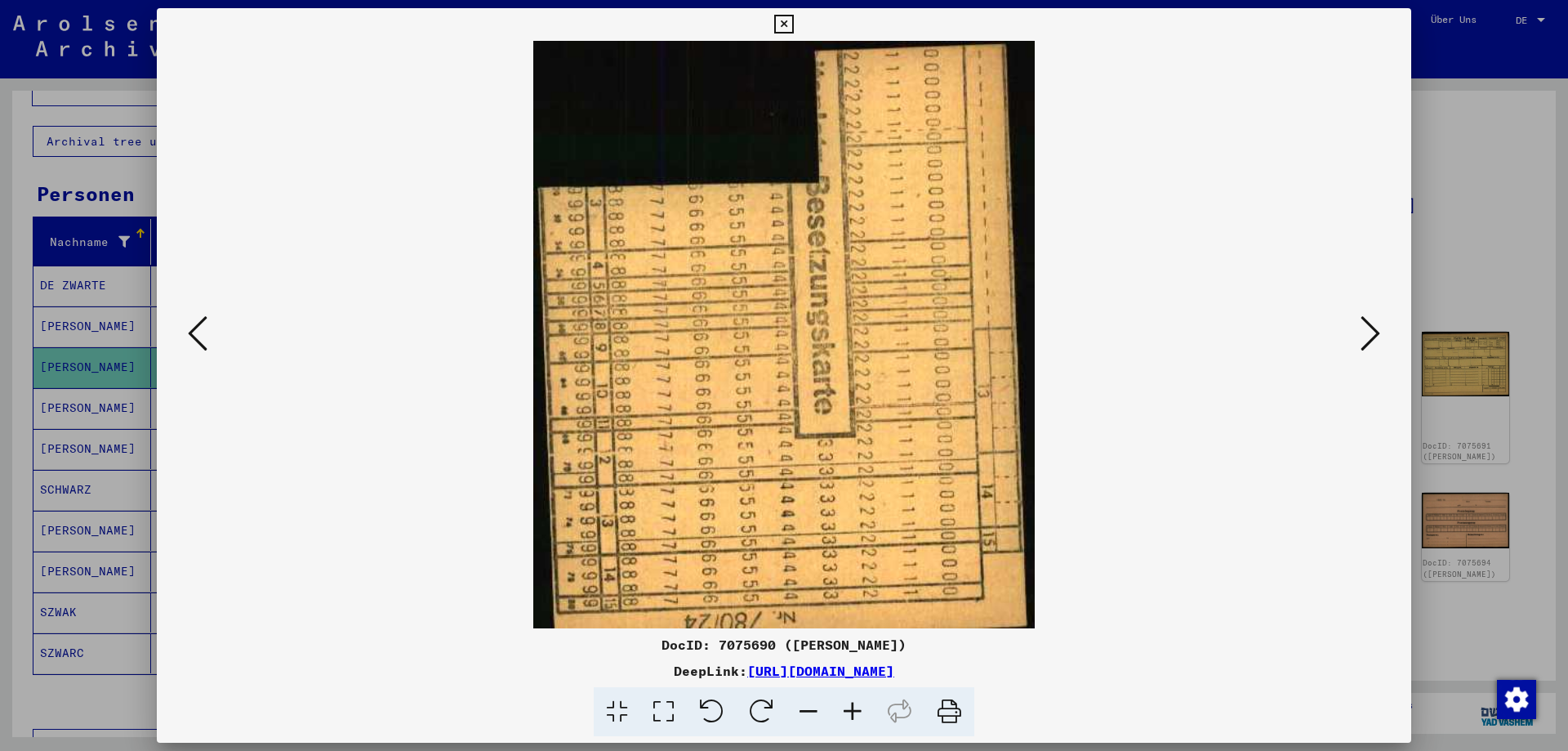
click at [1377, 333] on icon at bounding box center [1370, 332] width 20 height 39
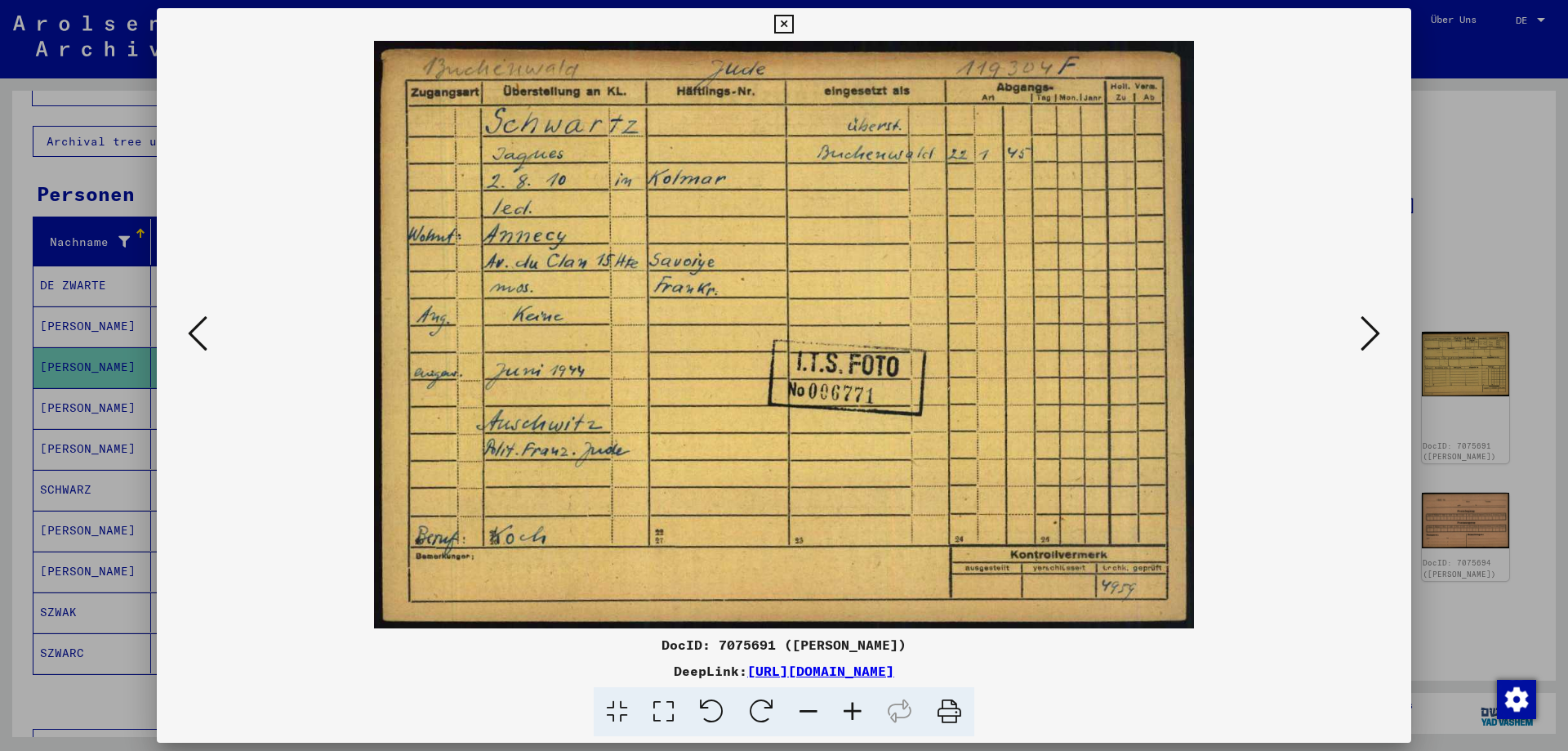
click at [1377, 333] on icon at bounding box center [1370, 332] width 20 height 39
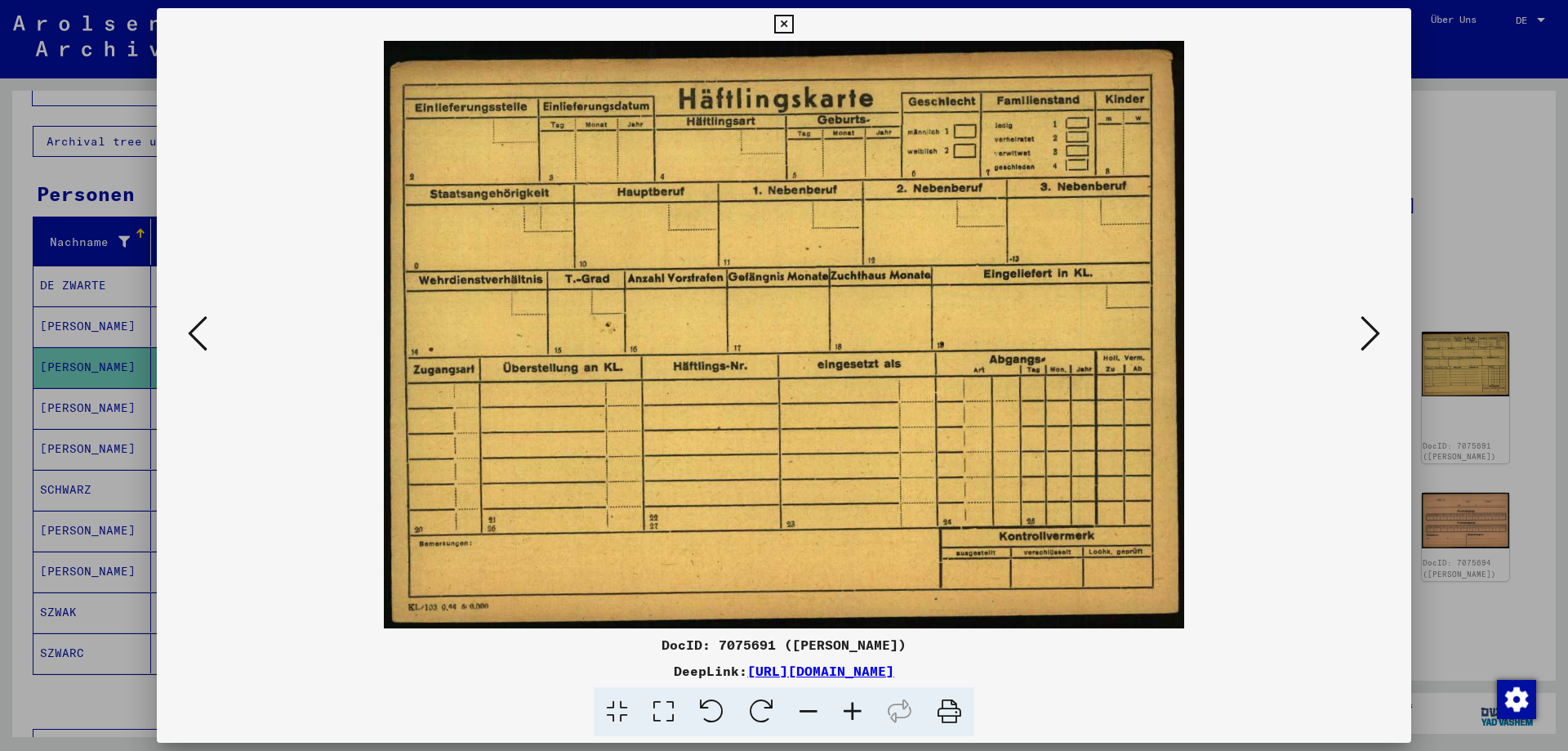
click at [1377, 333] on icon at bounding box center [1370, 332] width 20 height 39
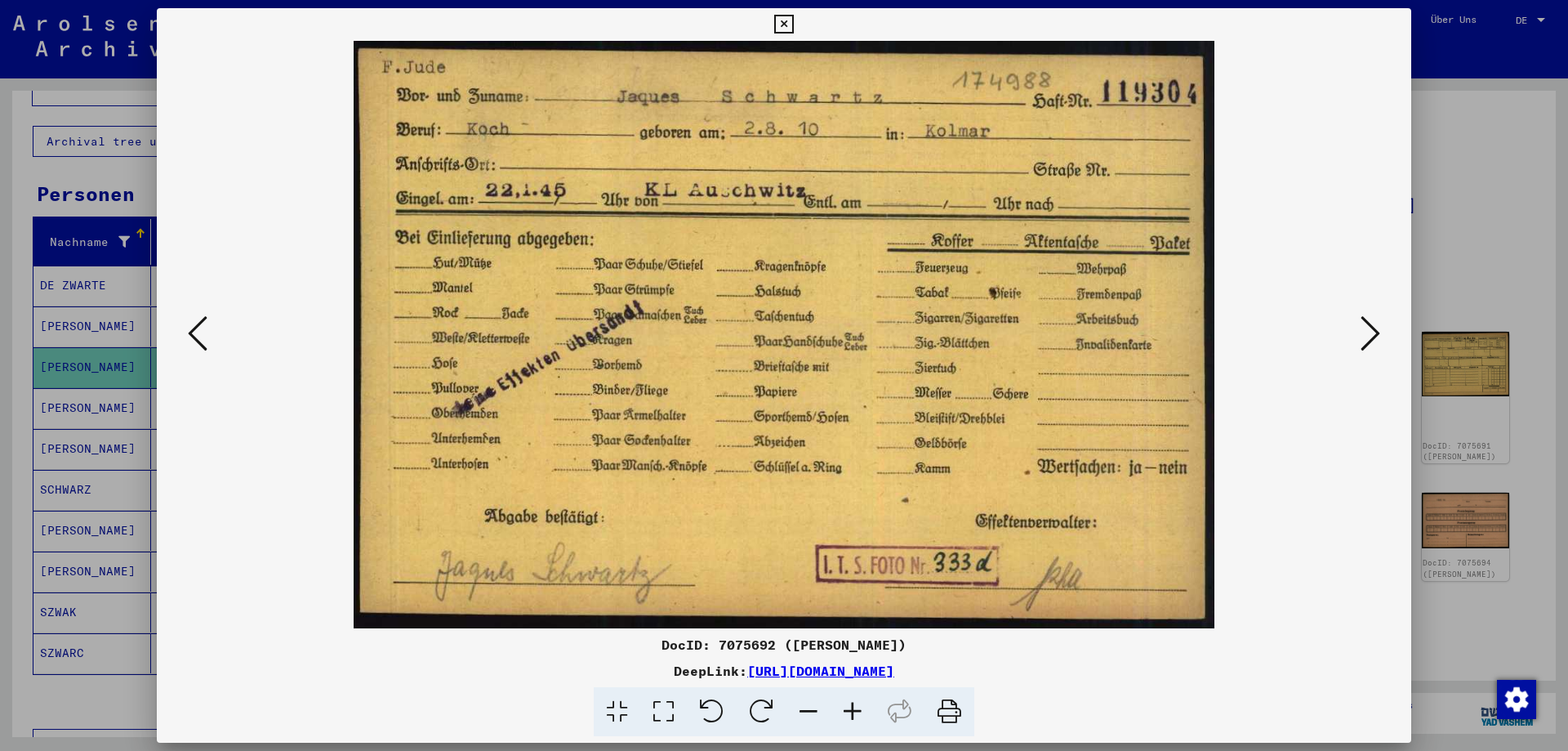
click at [1366, 329] on icon at bounding box center [1370, 332] width 20 height 39
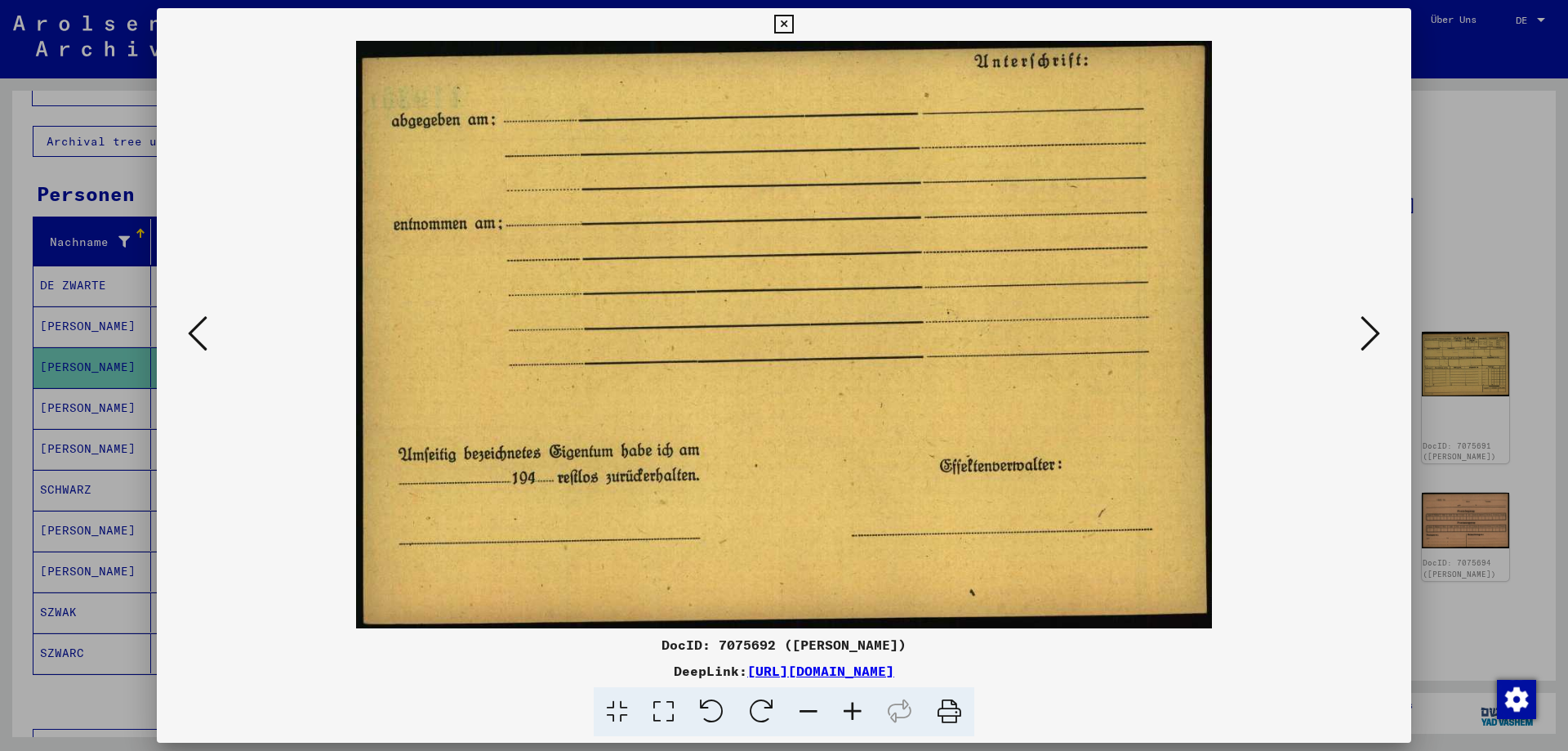
click at [1366, 329] on icon at bounding box center [1370, 332] width 20 height 39
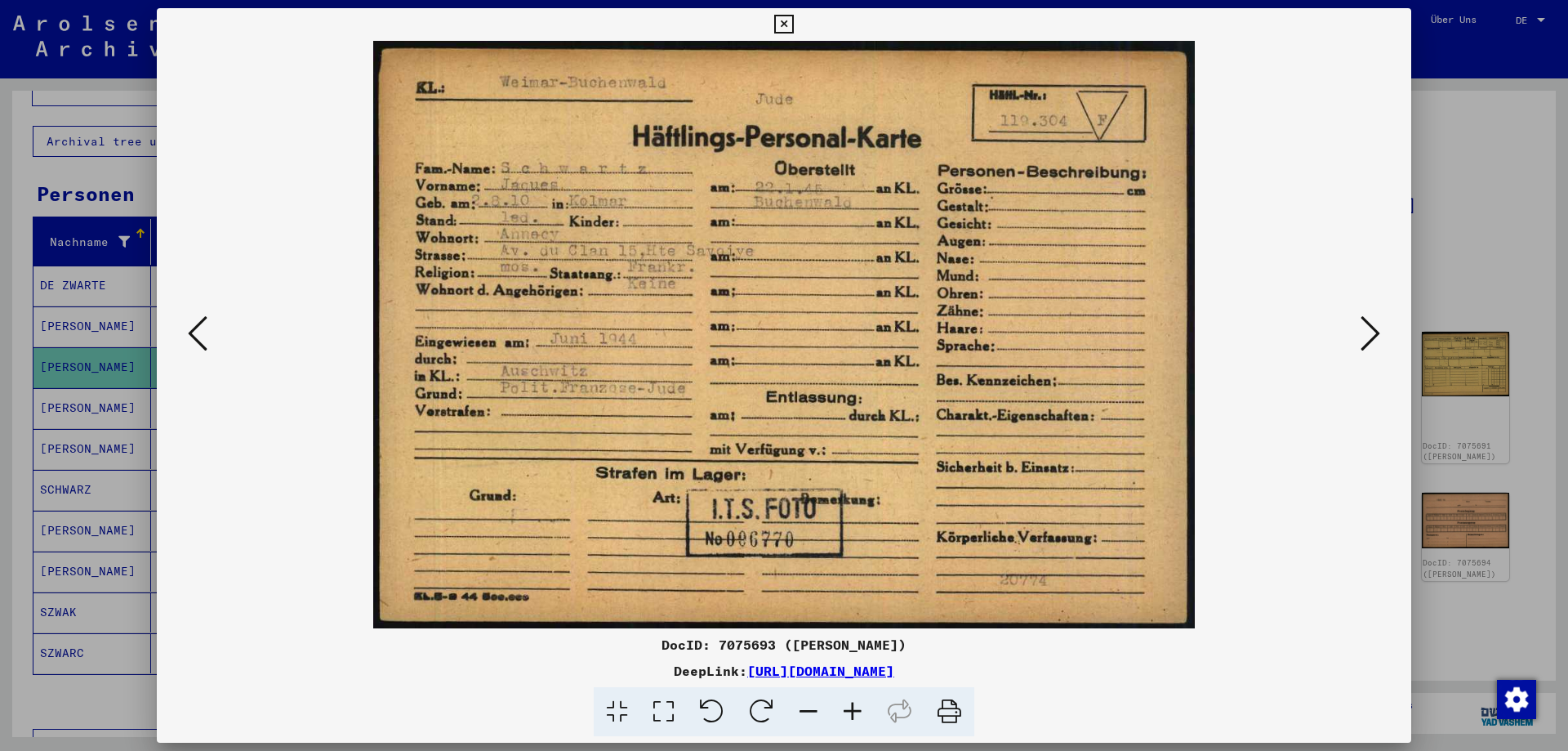
click at [1366, 329] on icon at bounding box center [1370, 332] width 20 height 39
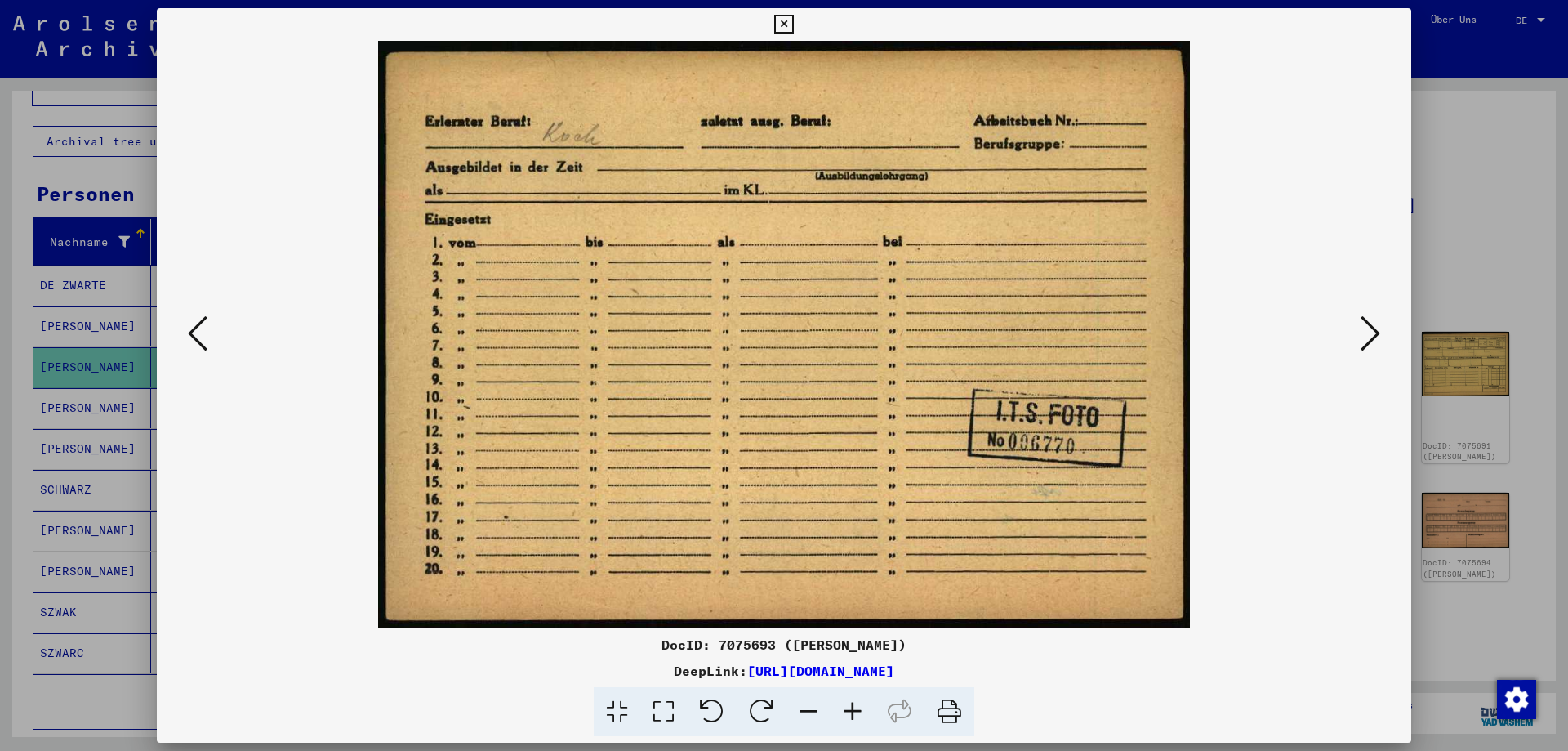
click at [1366, 329] on icon at bounding box center [1370, 332] width 20 height 39
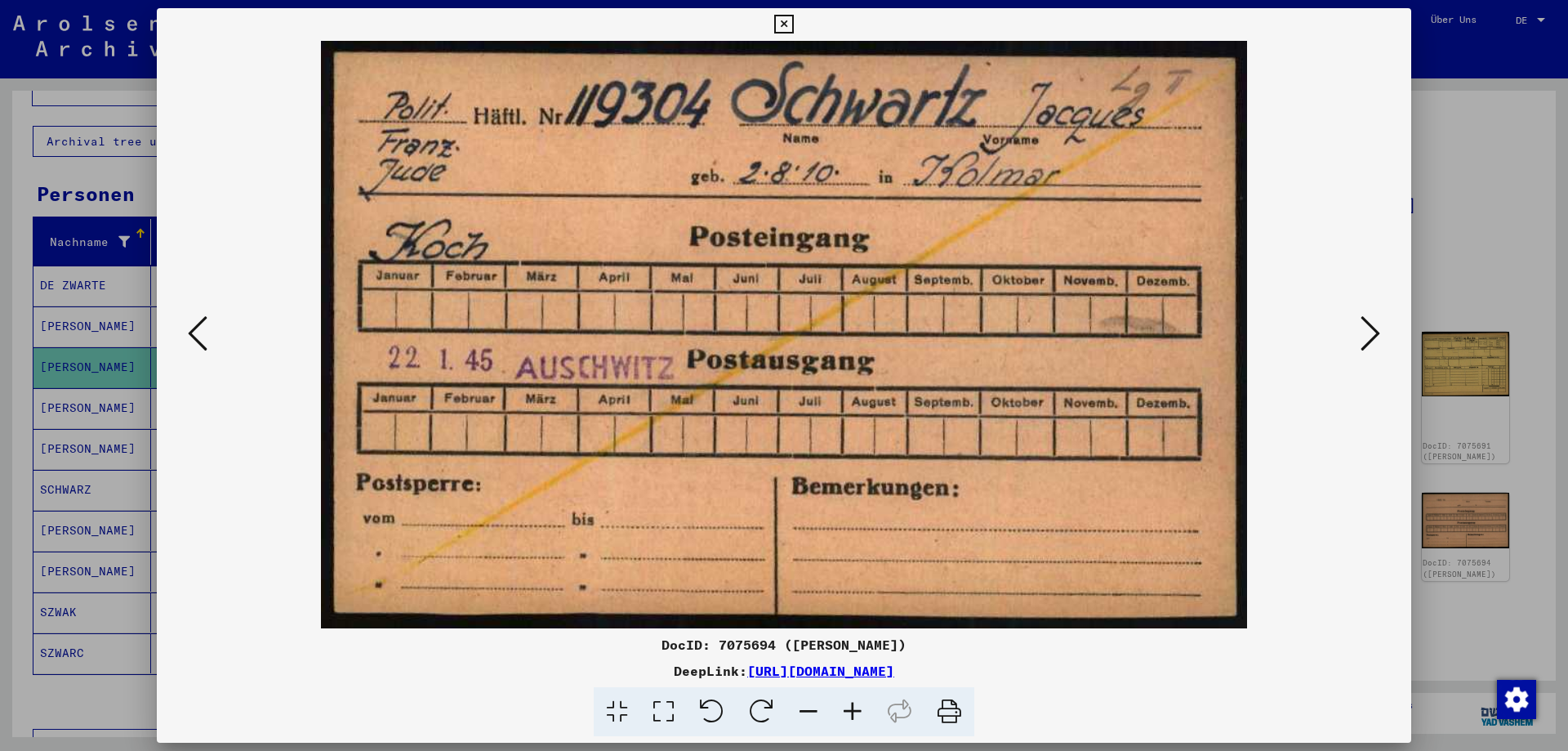
click at [1370, 331] on icon at bounding box center [1370, 332] width 20 height 39
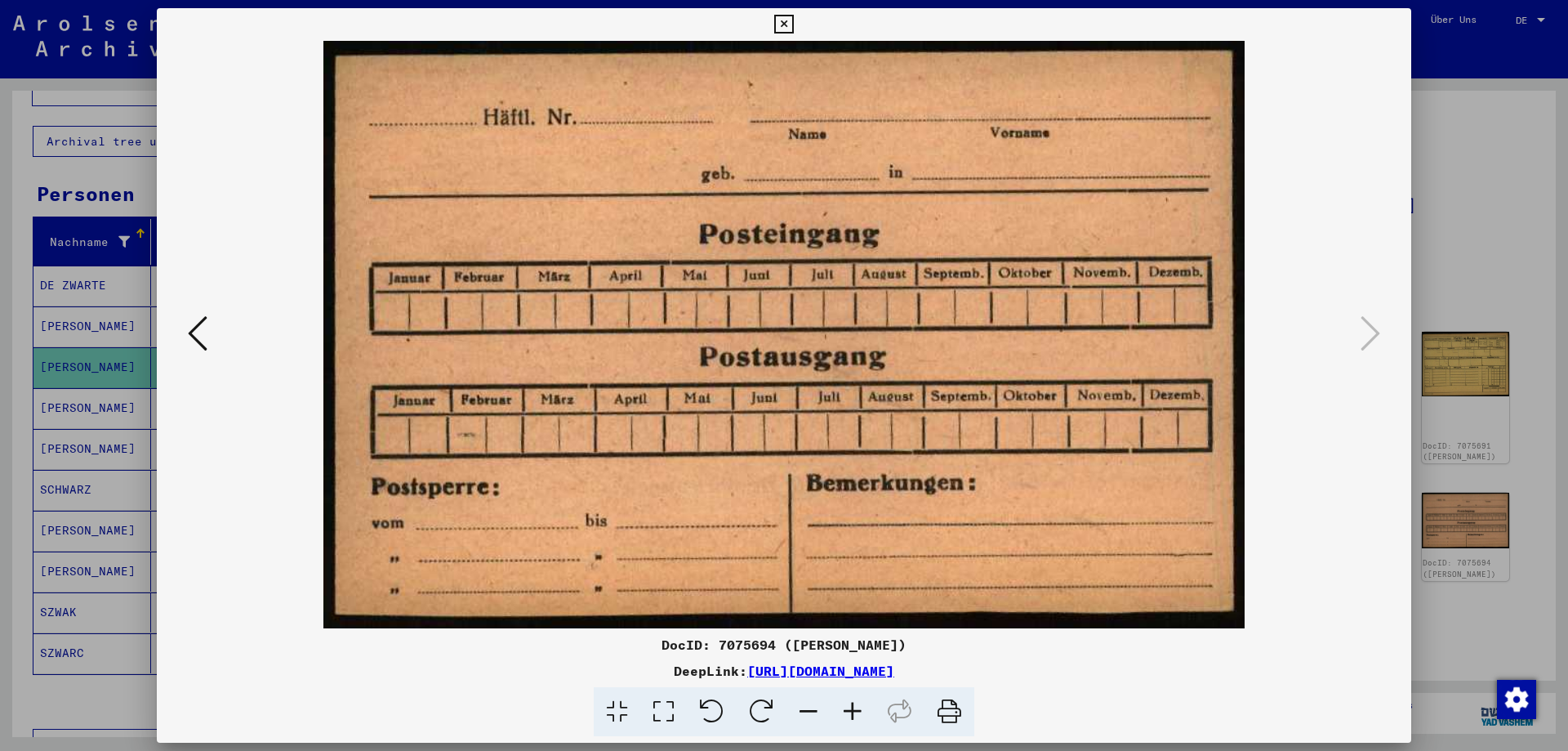
click at [779, 17] on icon at bounding box center [784, 25] width 19 height 20
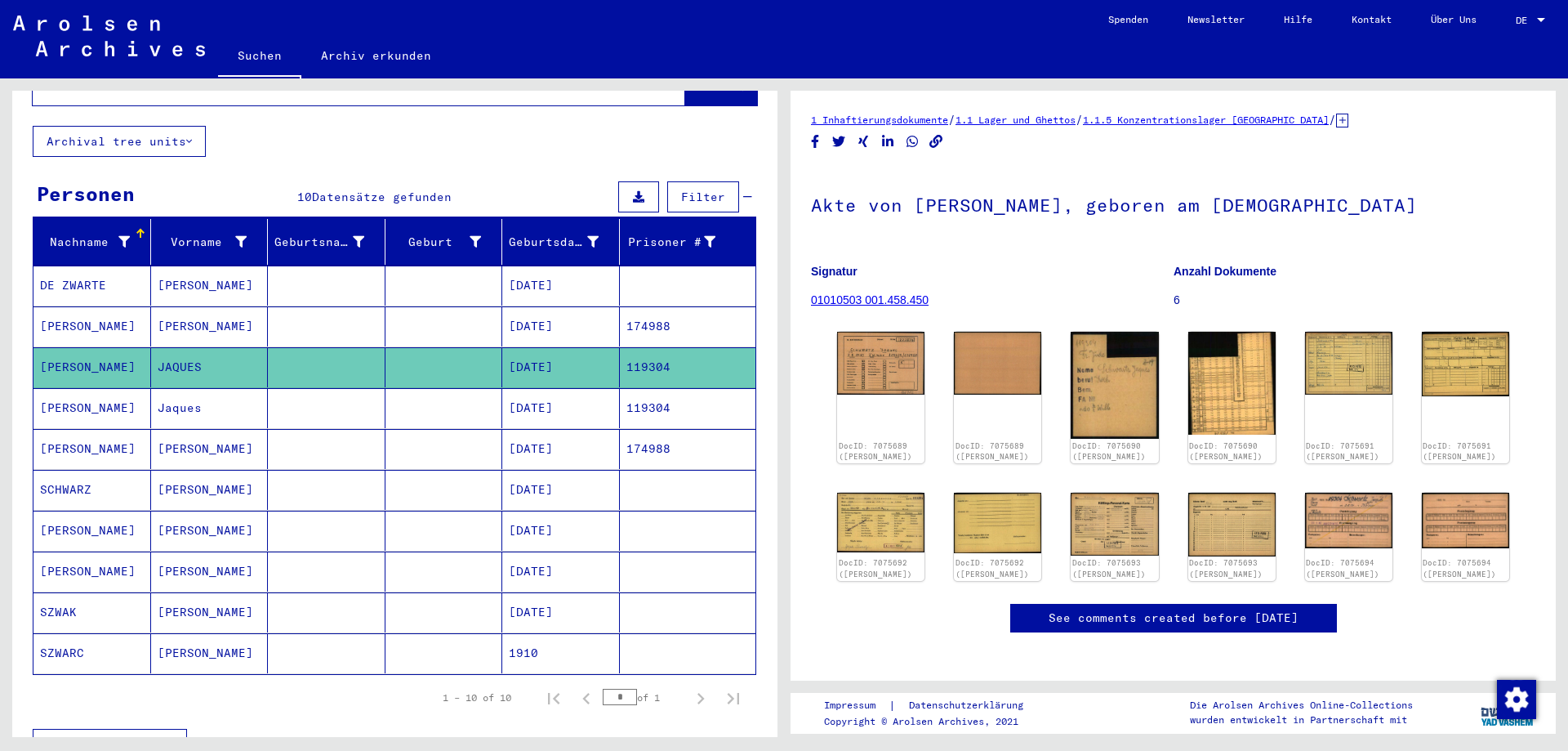
click at [658, 362] on mat-cell "119304" at bounding box center [688, 367] width 136 height 40
click at [652, 389] on mat-cell "119304" at bounding box center [688, 408] width 136 height 40
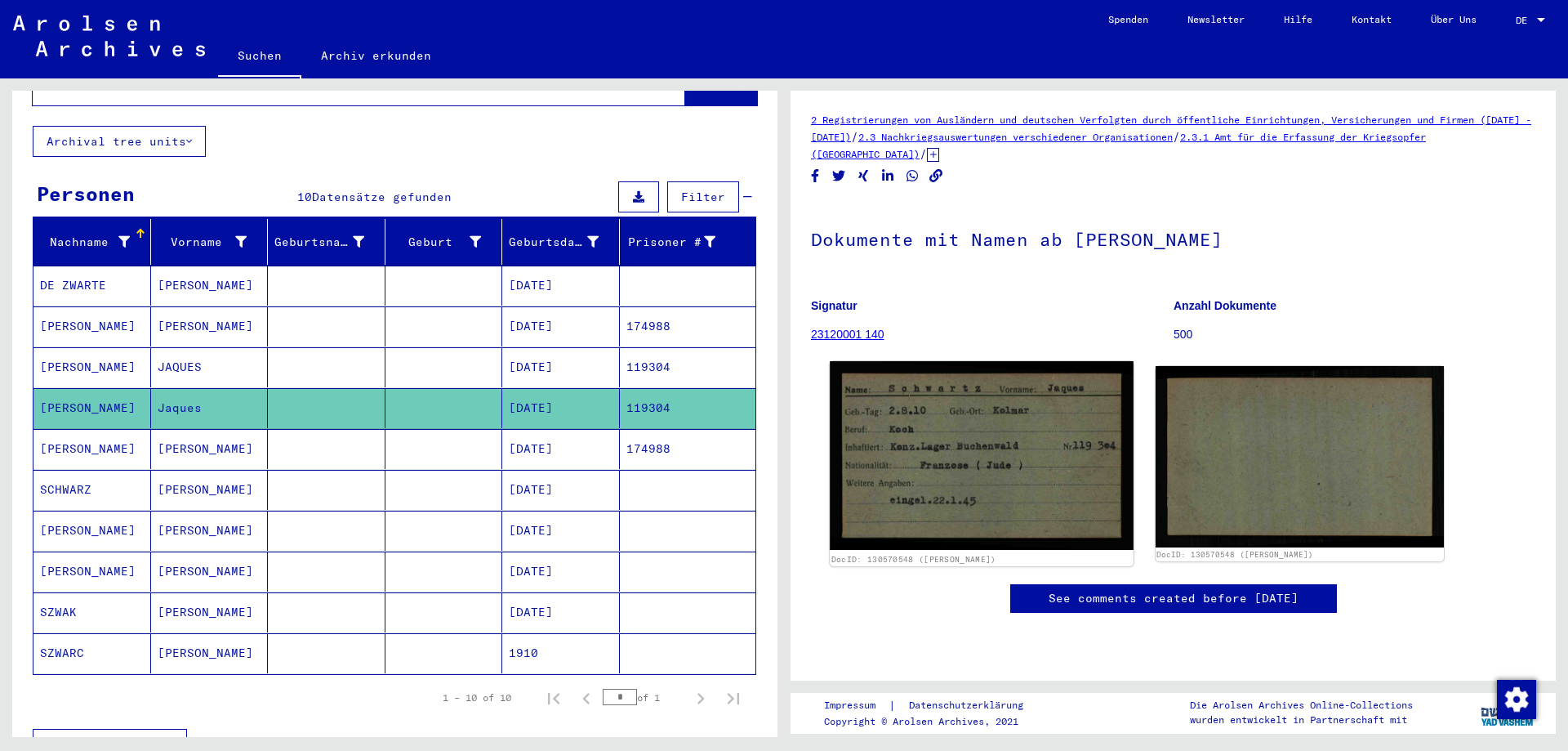
click at [967, 479] on img at bounding box center [981, 456] width 303 height 189
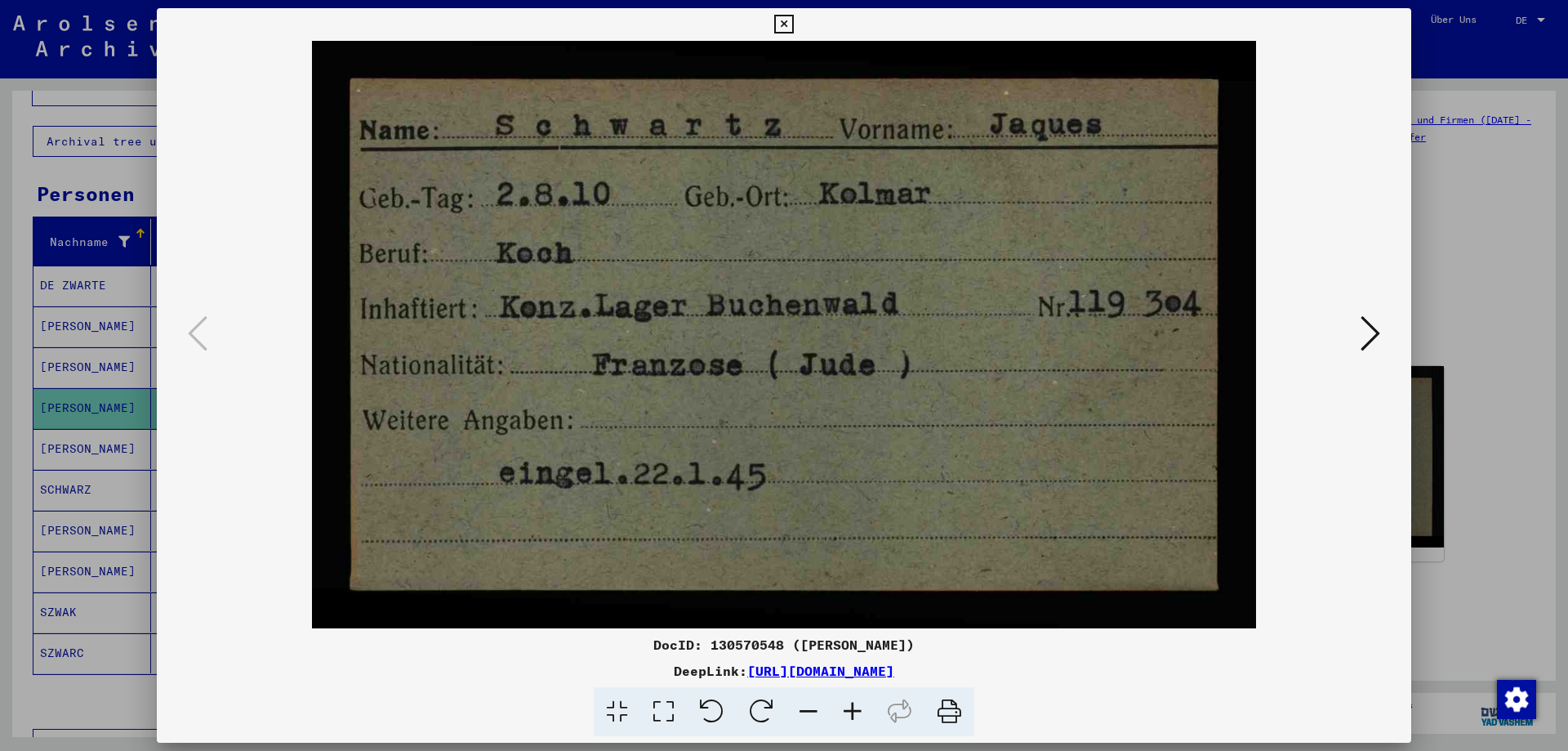
click at [1362, 328] on icon at bounding box center [1370, 332] width 20 height 39
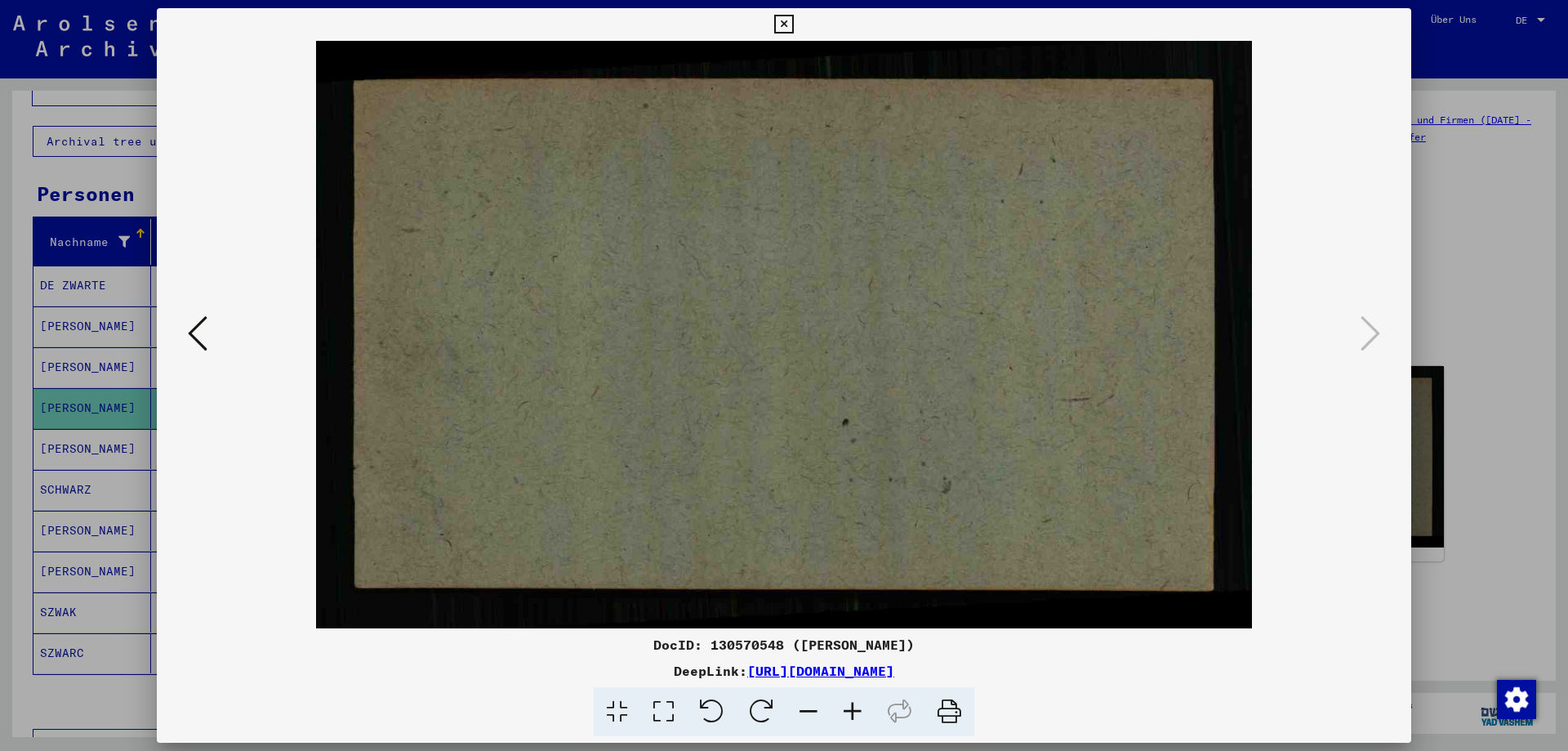
click at [788, 31] on icon at bounding box center [784, 25] width 19 height 20
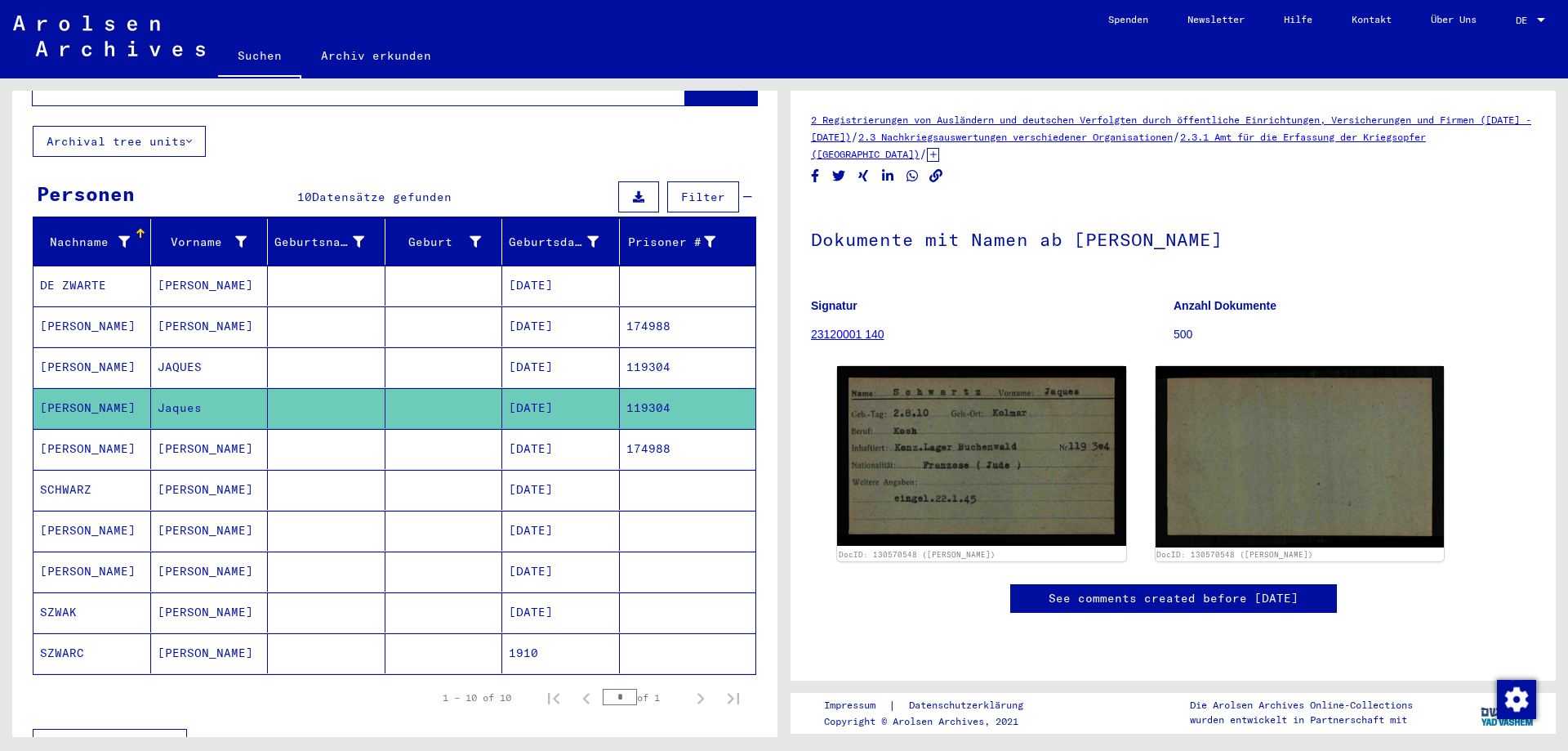
click at [555, 433] on mat-cell "[DATE]" at bounding box center [561, 449] width 117 height 40
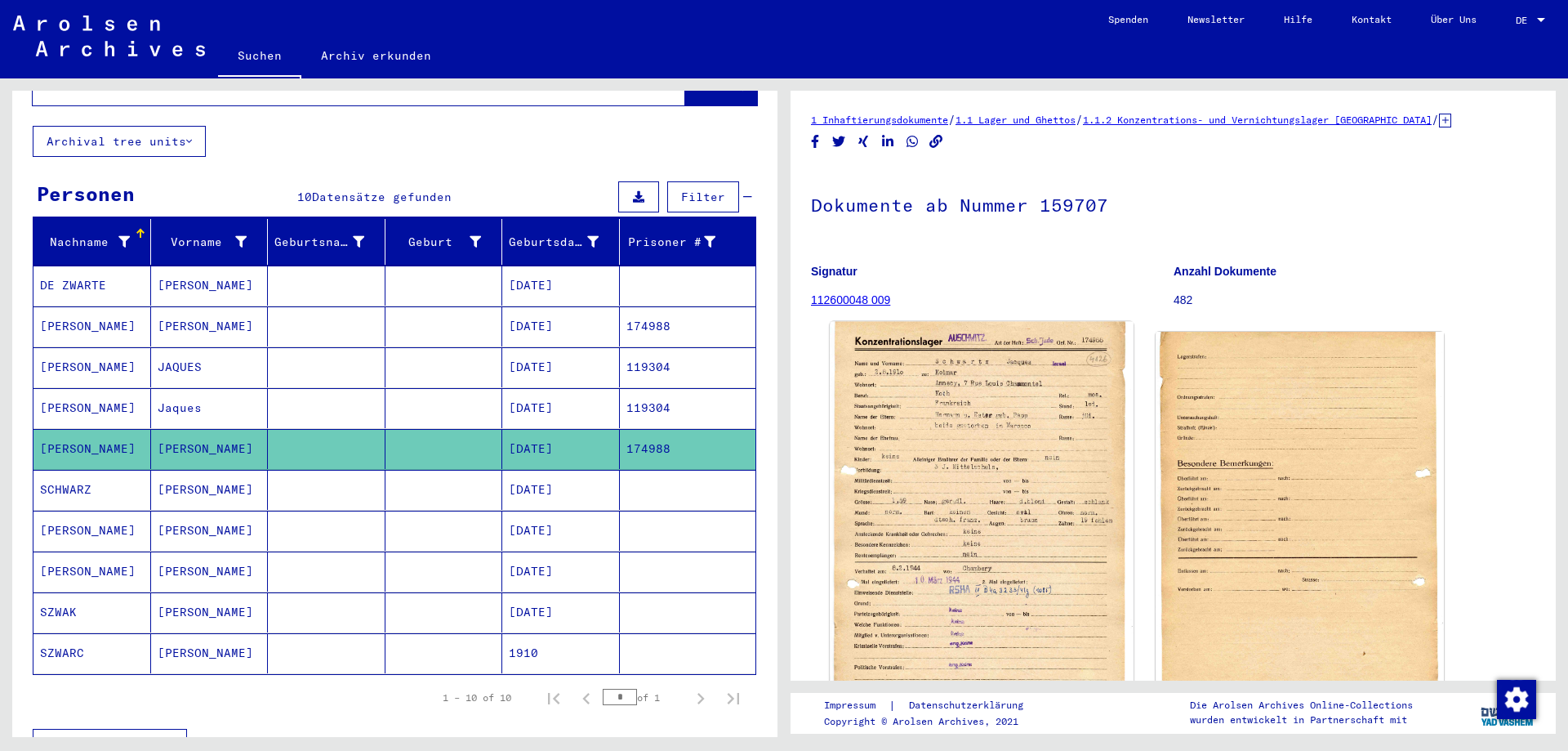
click at [1001, 509] on img at bounding box center [981, 530] width 303 height 418
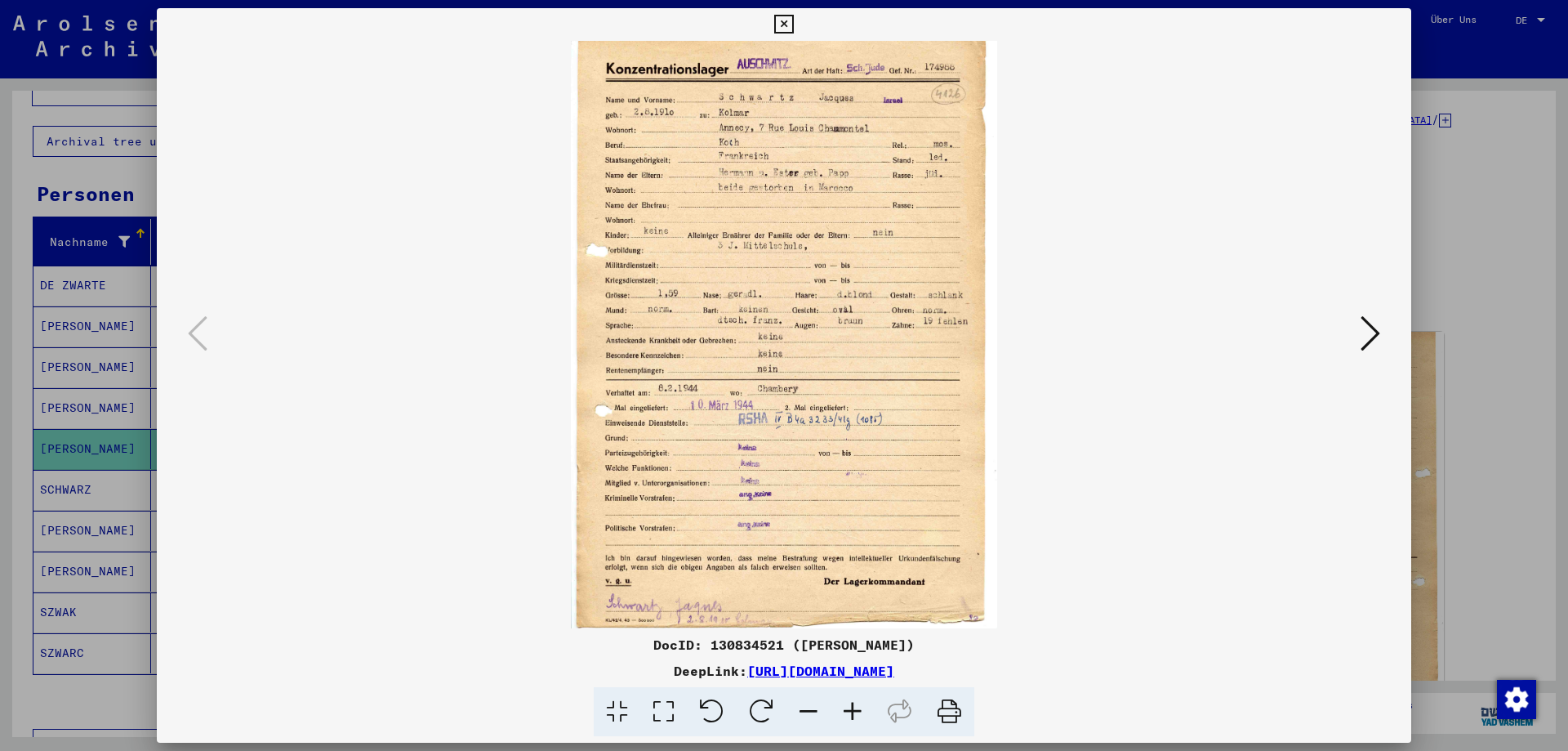
click at [779, 26] on icon at bounding box center [784, 25] width 19 height 20
